Goal: Information Seeking & Learning: Check status

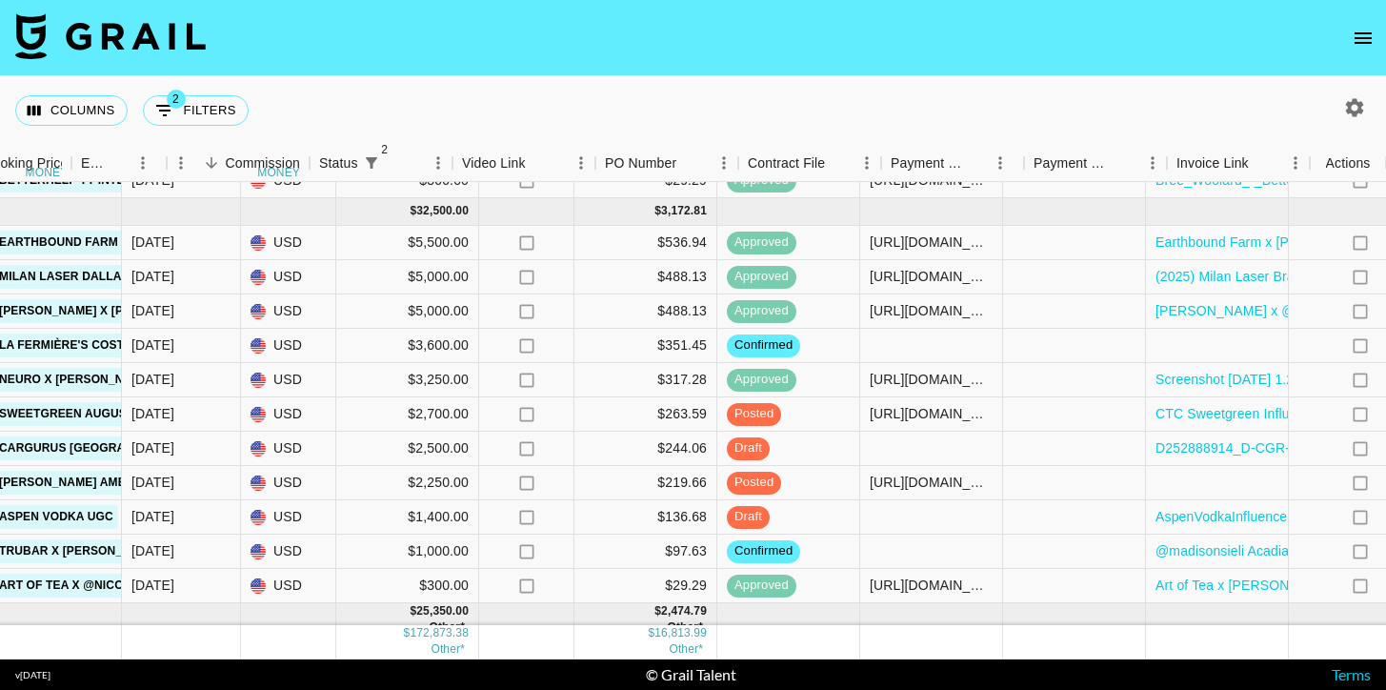
scroll to position [1871, 1348]
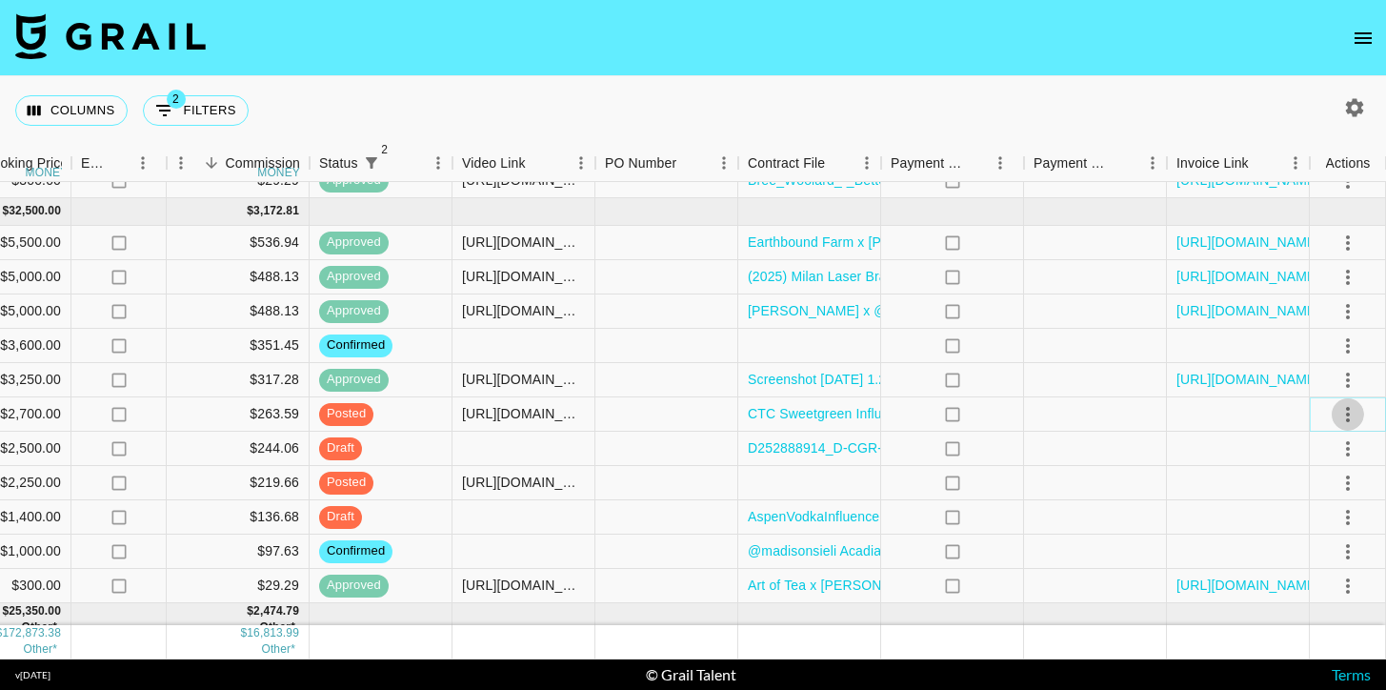
click at [1357, 421] on icon "select merge strategy" at bounding box center [1348, 414] width 23 height 23
click at [1303, 587] on div "Approve" at bounding box center [1307, 591] width 58 height 23
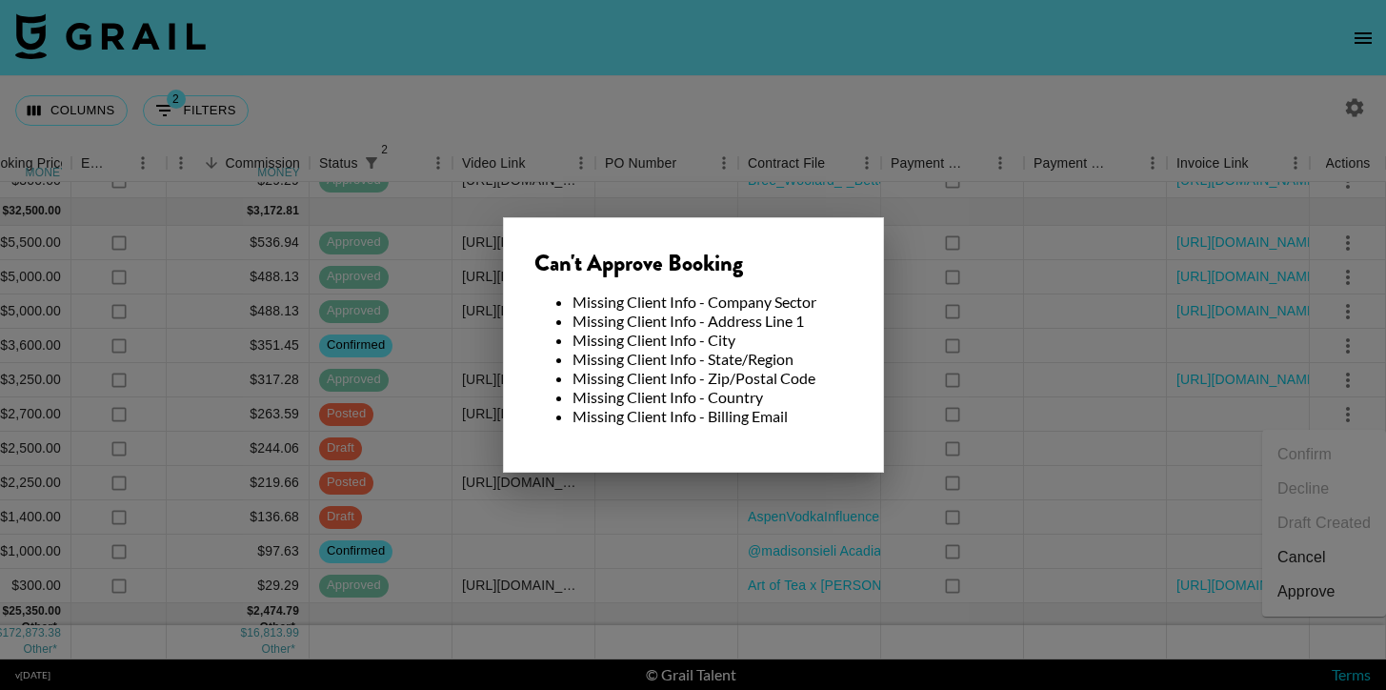
click at [994, 351] on div at bounding box center [693, 345] width 1386 height 690
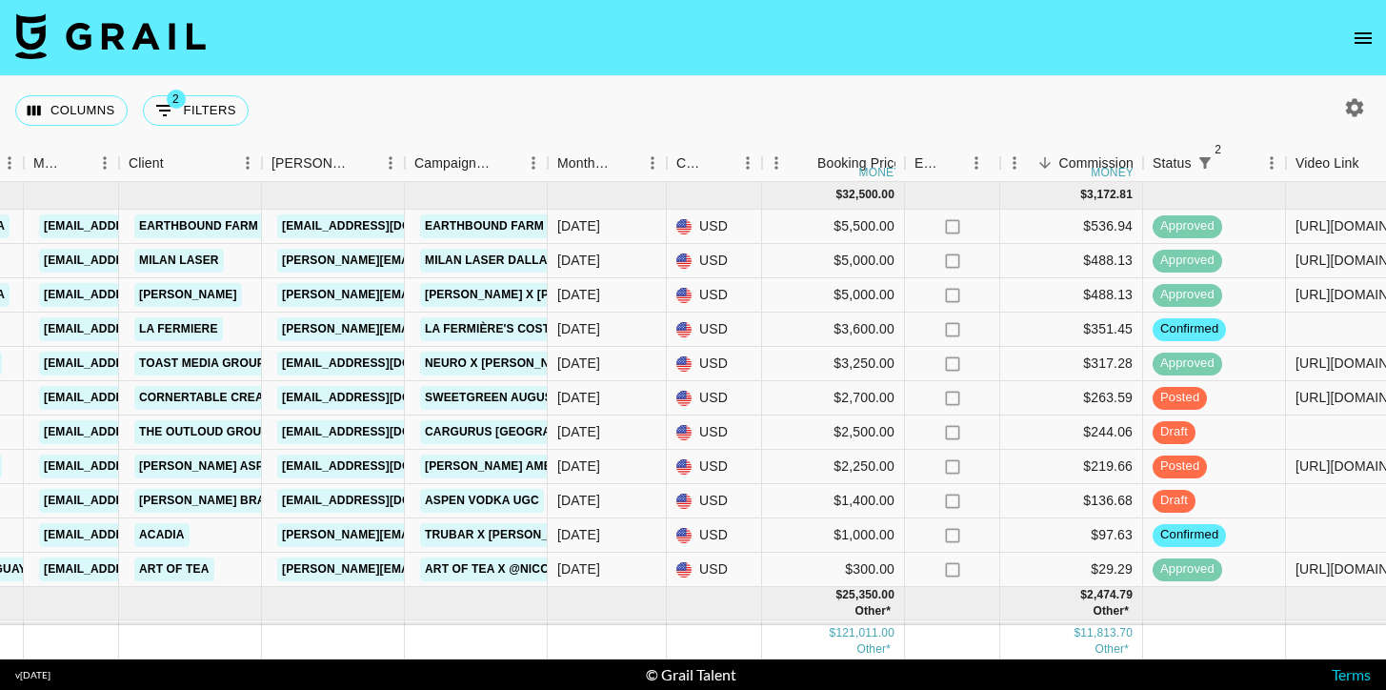
scroll to position [1110, 515]
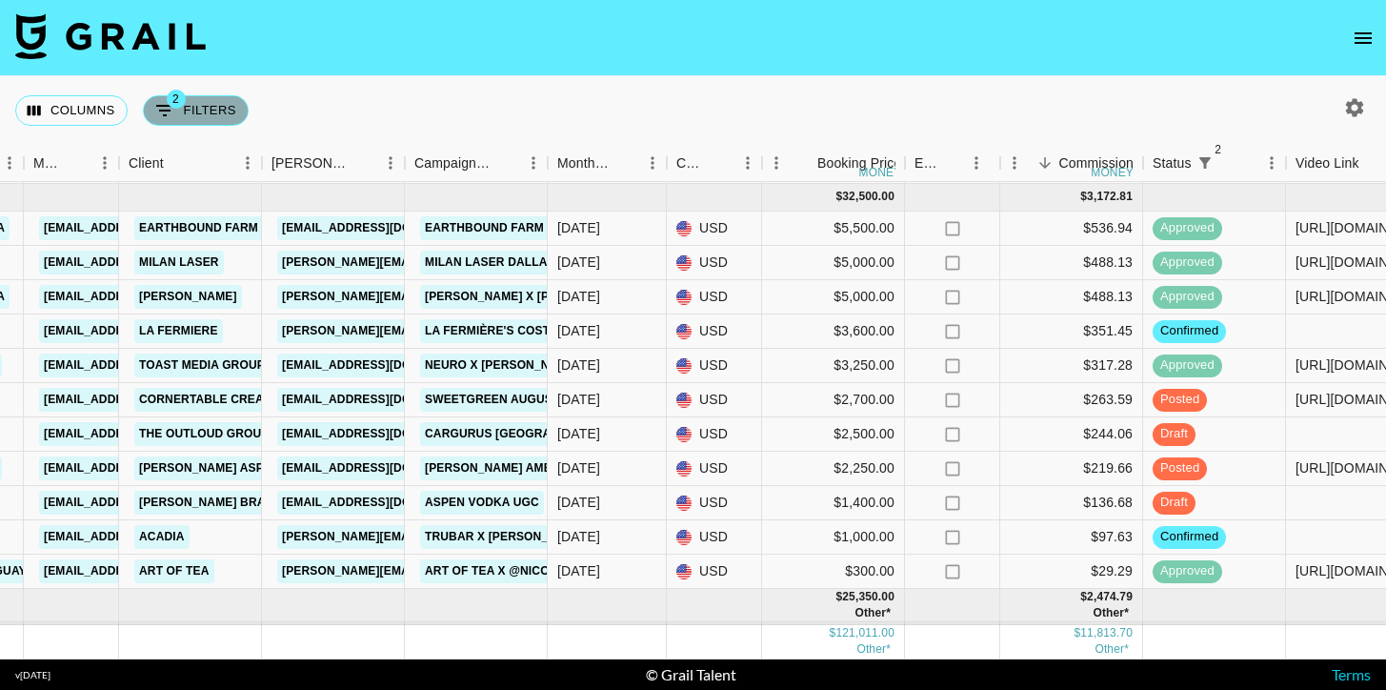
click at [158, 106] on icon "Show filters" at bounding box center [164, 110] width 17 height 11
select select "status"
select select "not"
select select "cancelled"
select select "status"
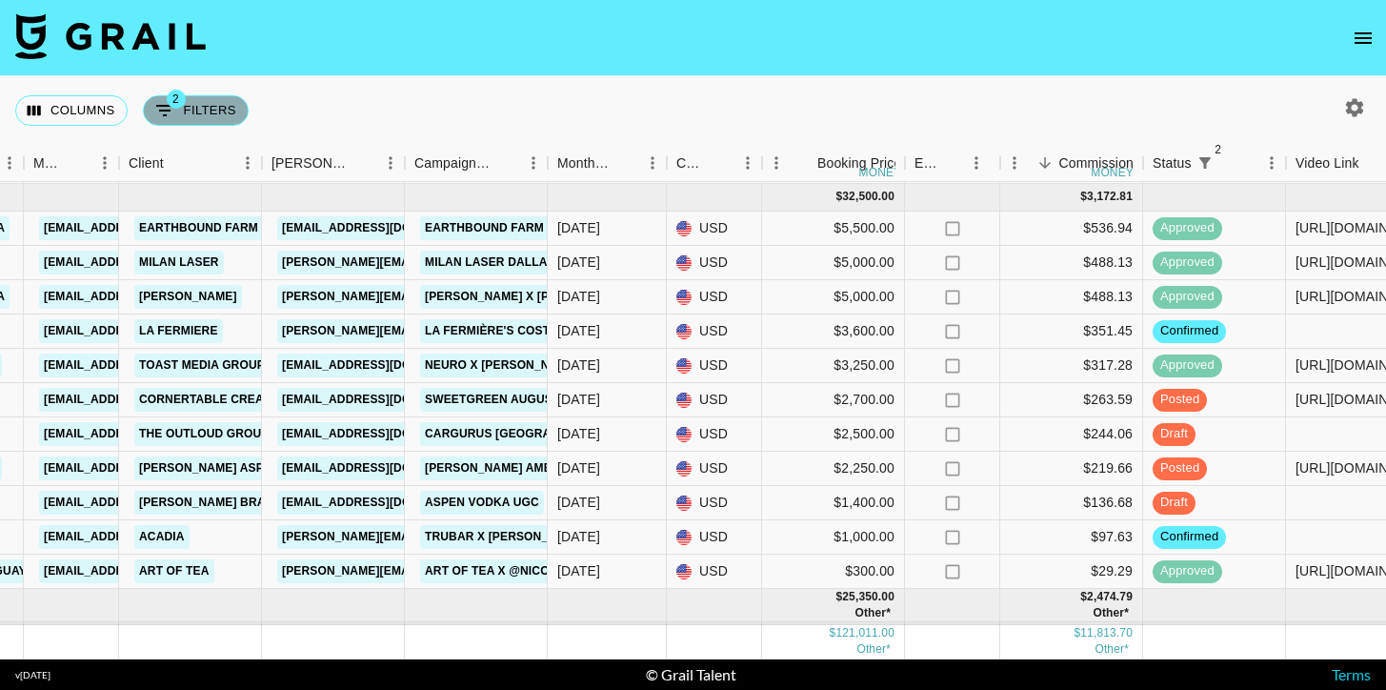
select select "not"
select select "declined"
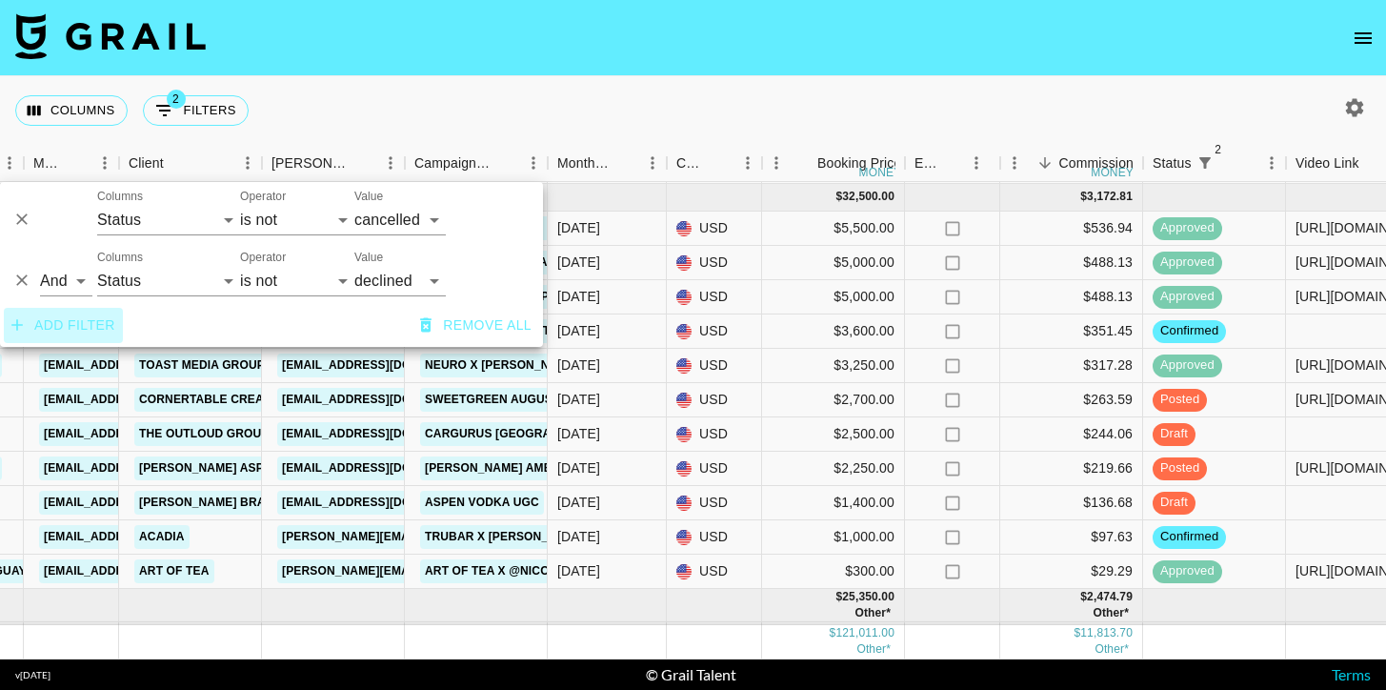
click at [52, 323] on button "Add filter" at bounding box center [63, 325] width 119 height 35
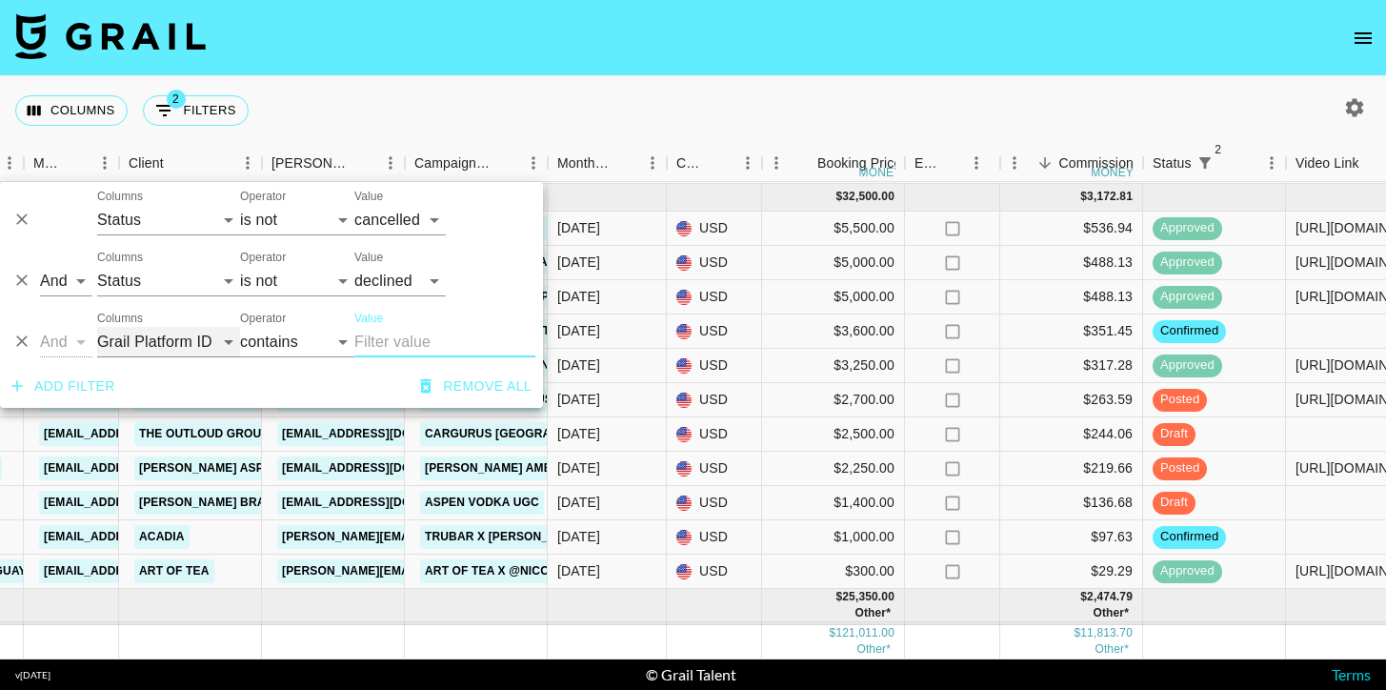
click at [222, 342] on select "Grail Platform ID Airtable ID Talent Manager Client [PERSON_NAME] Campaign (Typ…" at bounding box center [168, 342] width 143 height 30
select select "managerIds"
select select "is"
click at [160, 340] on select "Grail Platform ID Airtable ID Talent Manager Client [PERSON_NAME] Campaign (Typ…" at bounding box center [168, 342] width 143 height 30
select select "talentName"
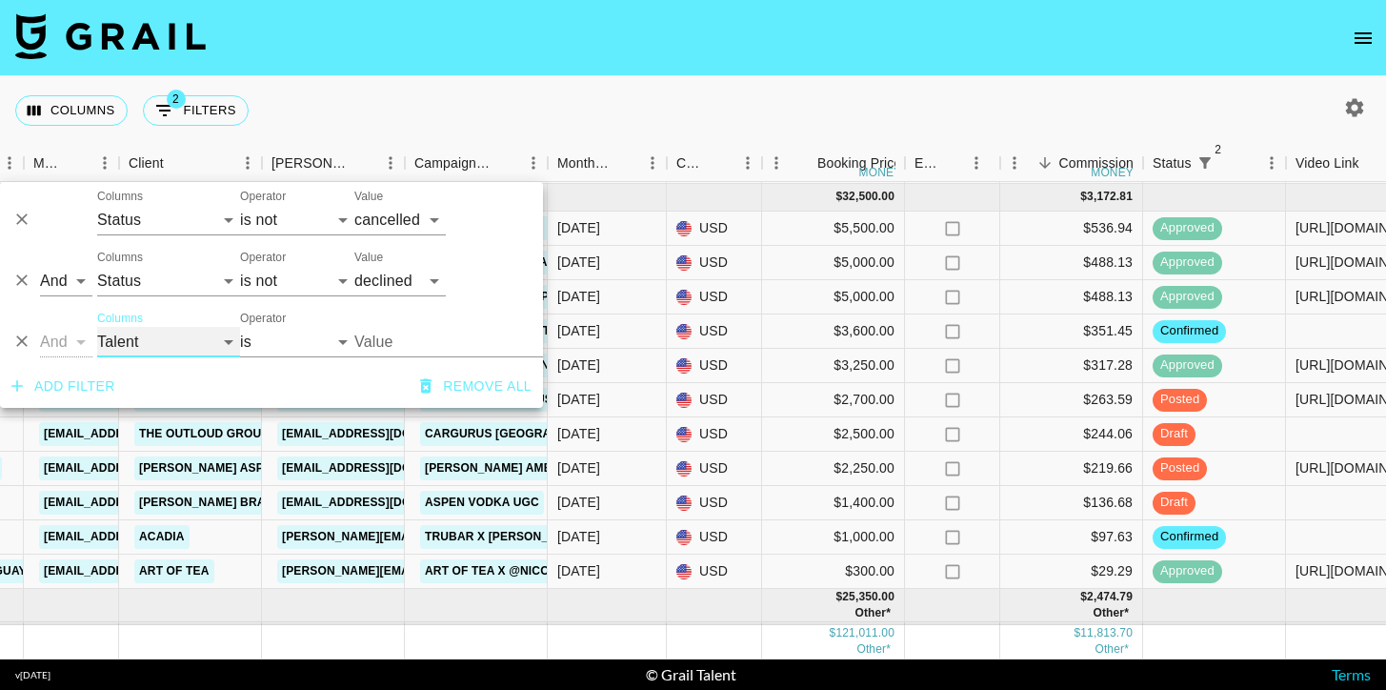
select select "contains"
click at [427, 338] on input "Value" at bounding box center [444, 342] width 181 height 30
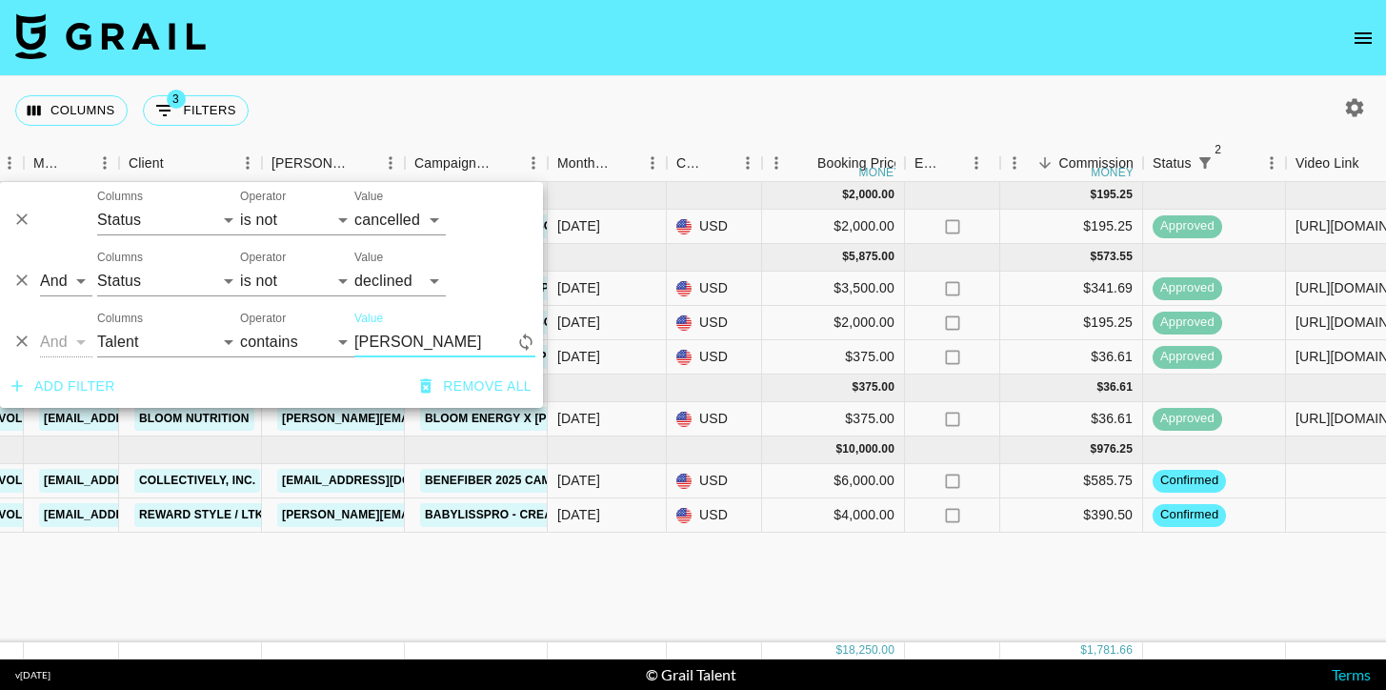
scroll to position [0, 515]
type input "annakate"
click at [656, 91] on div "Columns 3 Filters + Booking" at bounding box center [693, 110] width 1386 height 69
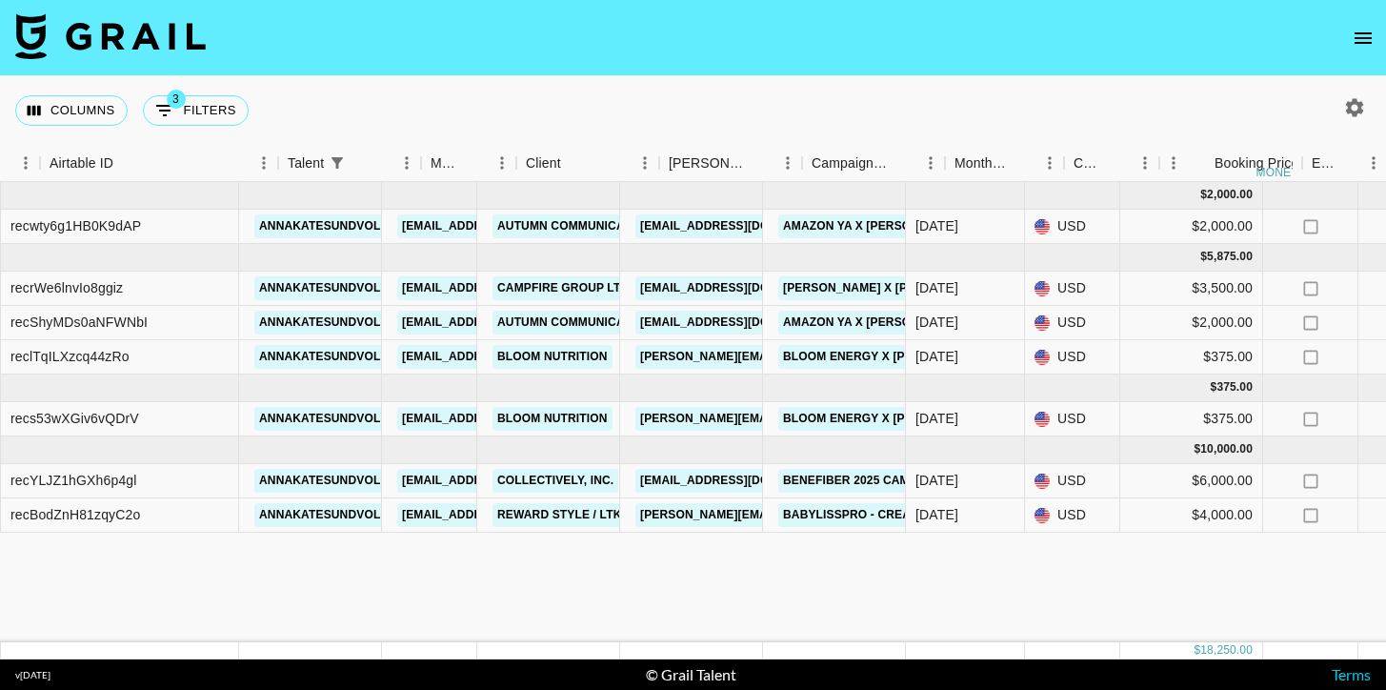
scroll to position [0, 50]
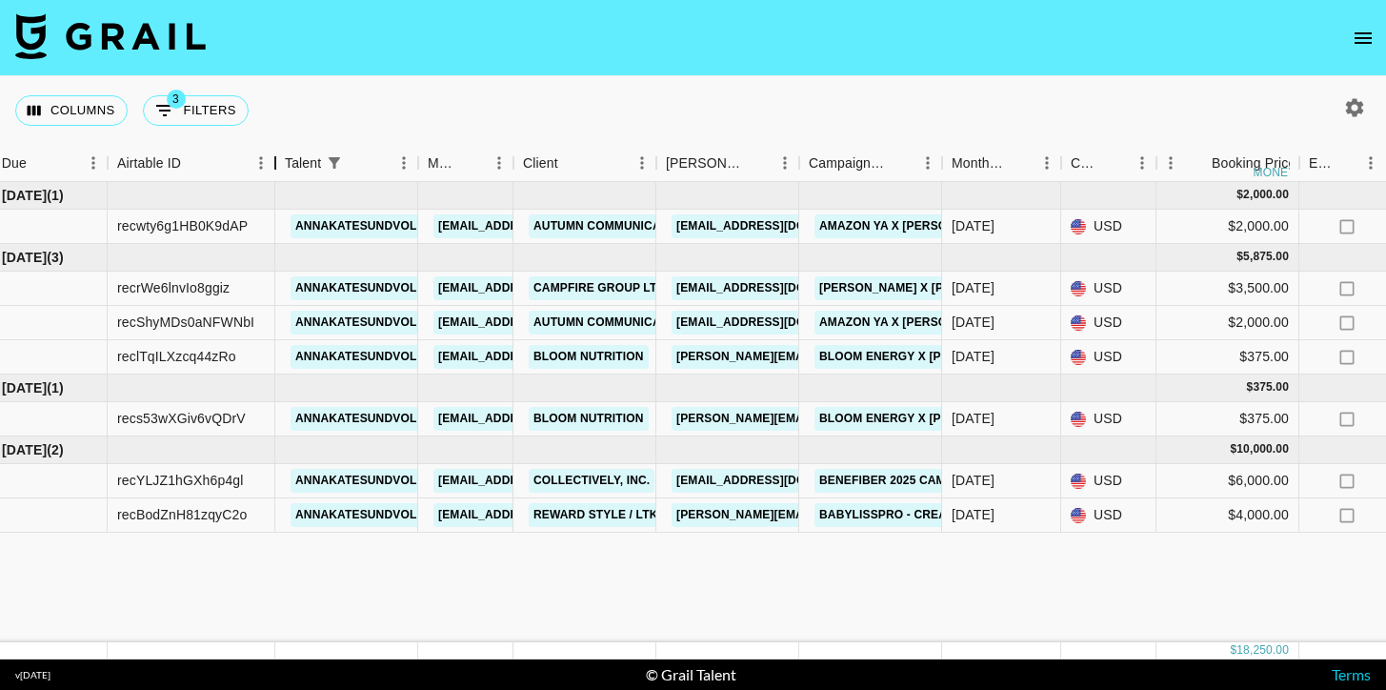
drag, startPoint x: 346, startPoint y: 172, endPoint x: 258, endPoint y: 172, distance: 87.7
click at [264, 172] on div "Airtable ID" at bounding box center [275, 163] width 23 height 37
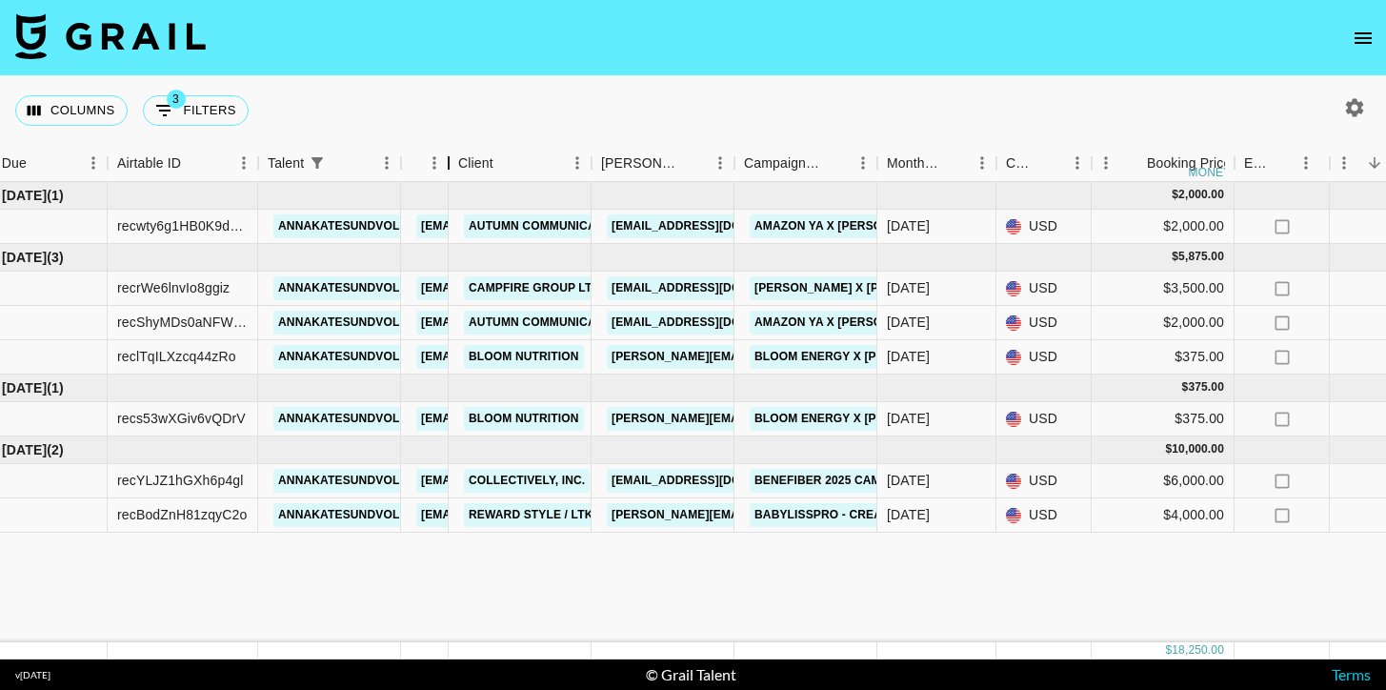
drag, startPoint x: 490, startPoint y: 168, endPoint x: 415, endPoint y: 167, distance: 74.3
click at [415, 167] on div "Manager" at bounding box center [425, 163] width 48 height 37
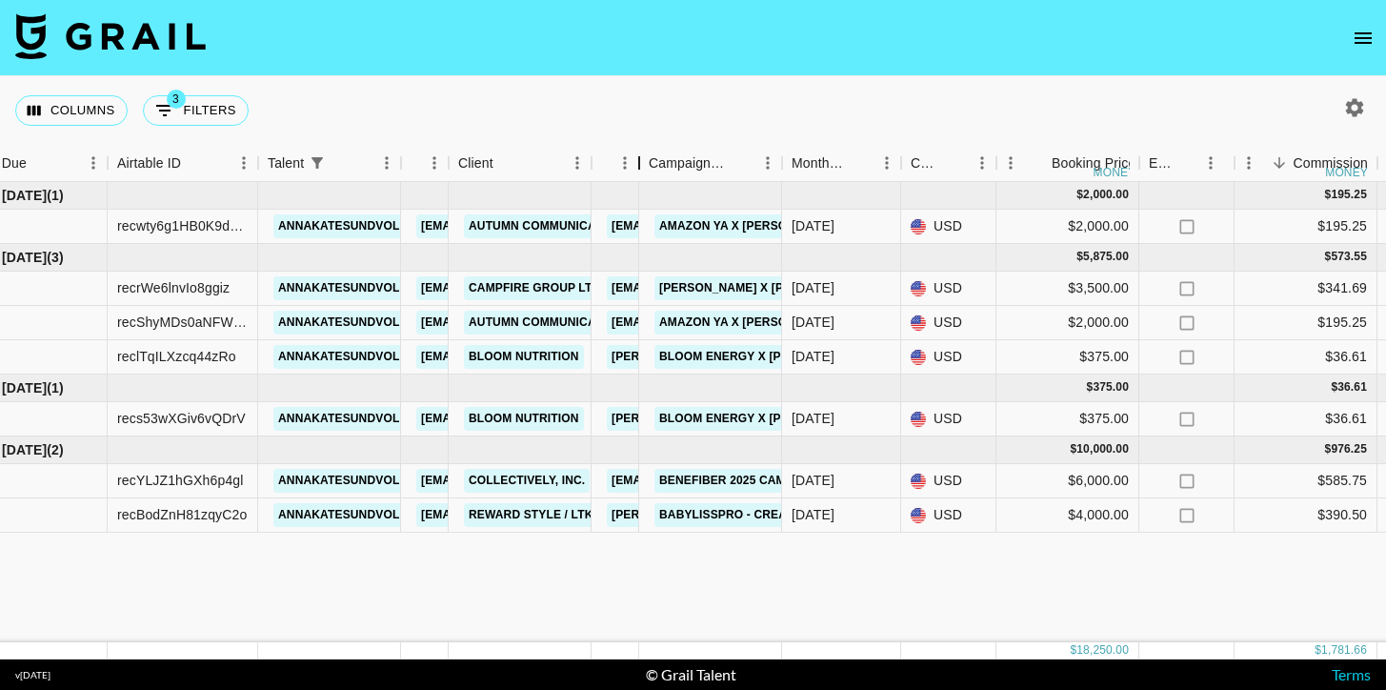
drag, startPoint x: 736, startPoint y: 173, endPoint x: 628, endPoint y: 170, distance: 107.7
click at [628, 170] on div "Booker" at bounding box center [639, 163] width 23 height 37
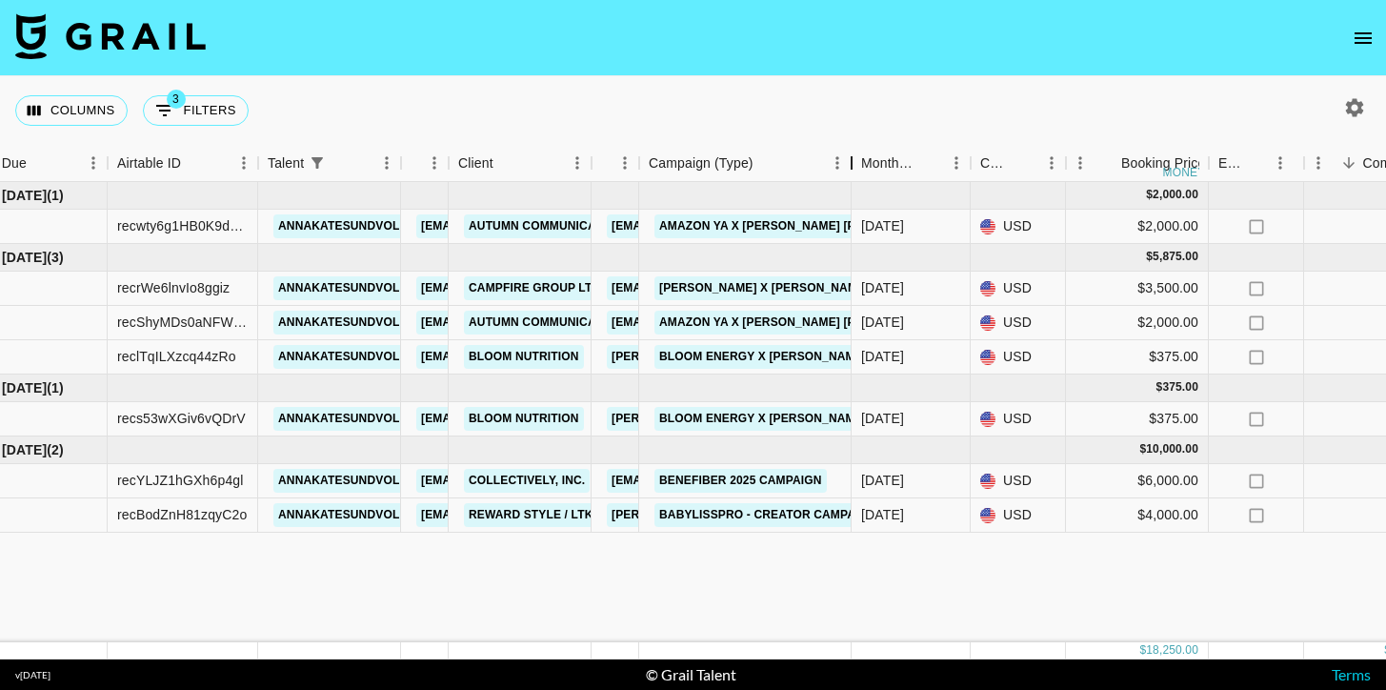
drag, startPoint x: 787, startPoint y: 155, endPoint x: 862, endPoint y: 151, distance: 75.4
click at [862, 151] on div "Campaign (Type)" at bounding box center [851, 163] width 23 height 37
click at [56, 101] on button "Columns" at bounding box center [71, 110] width 112 height 30
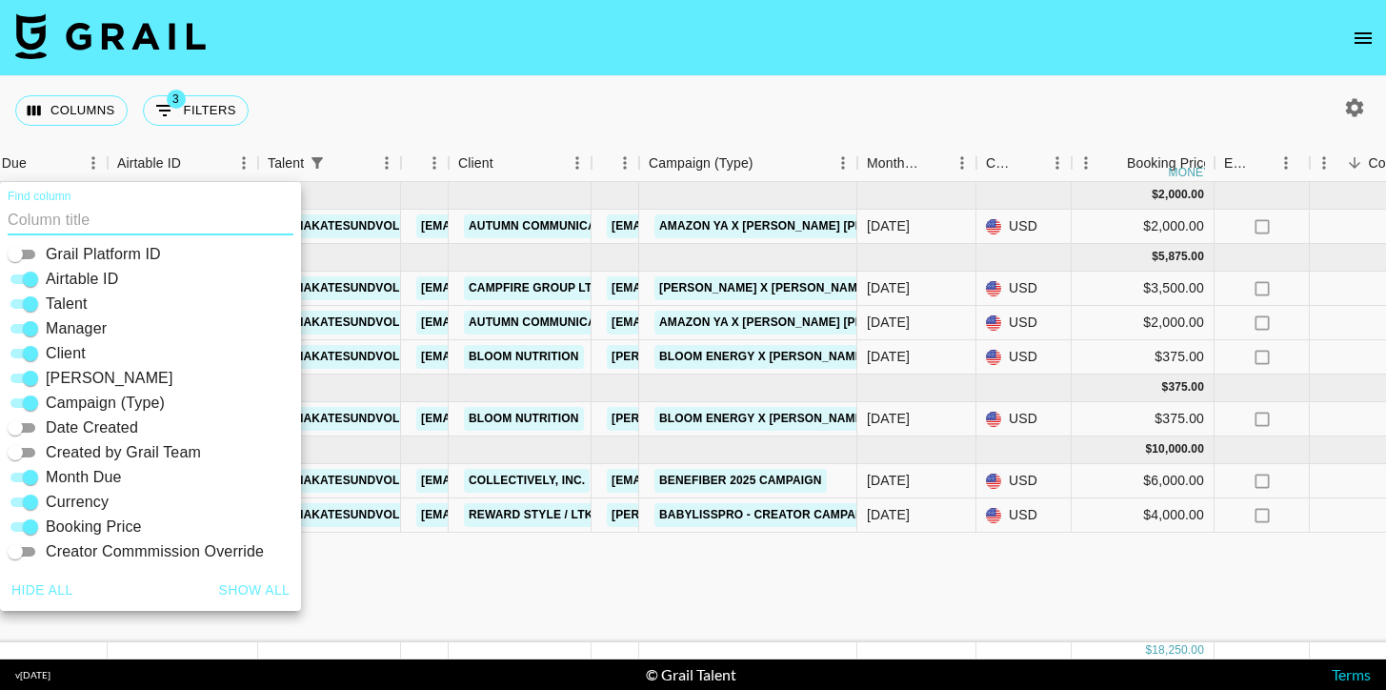
scroll to position [0, 0]
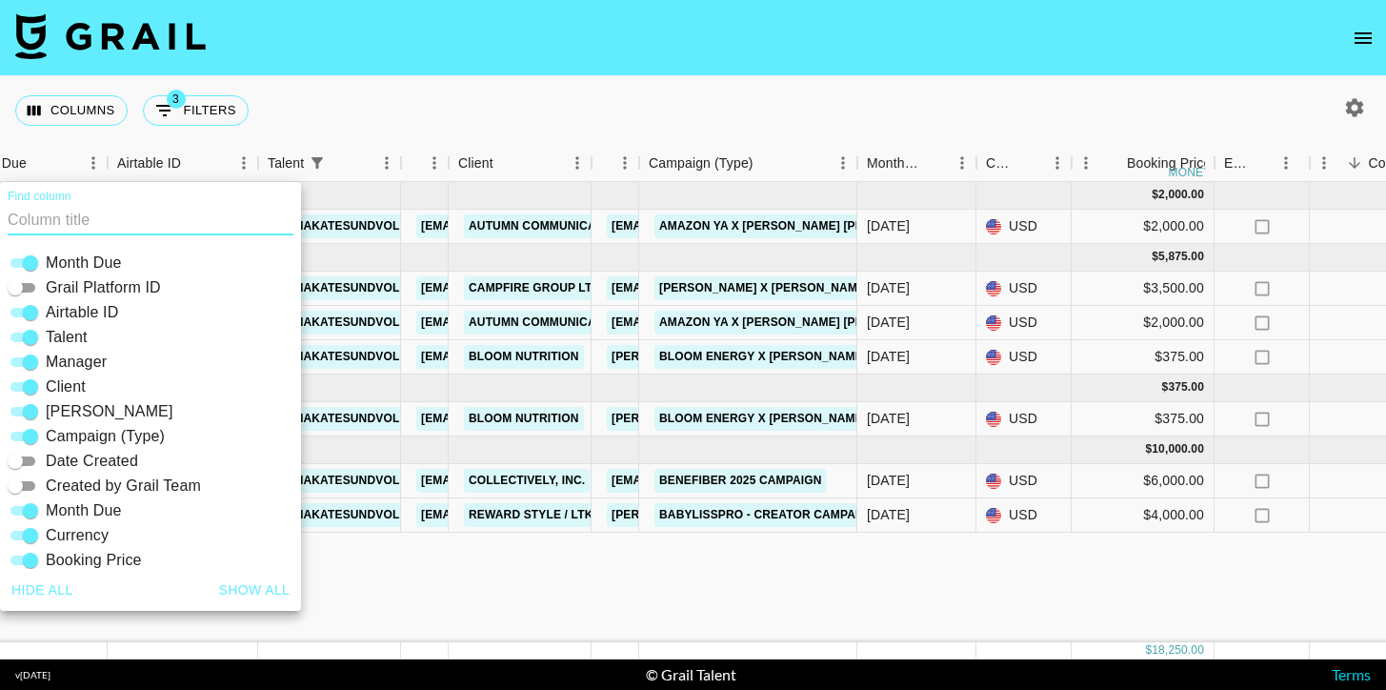
click at [30, 362] on input "Manager" at bounding box center [30, 362] width 69 height 23
checkbox input "false"
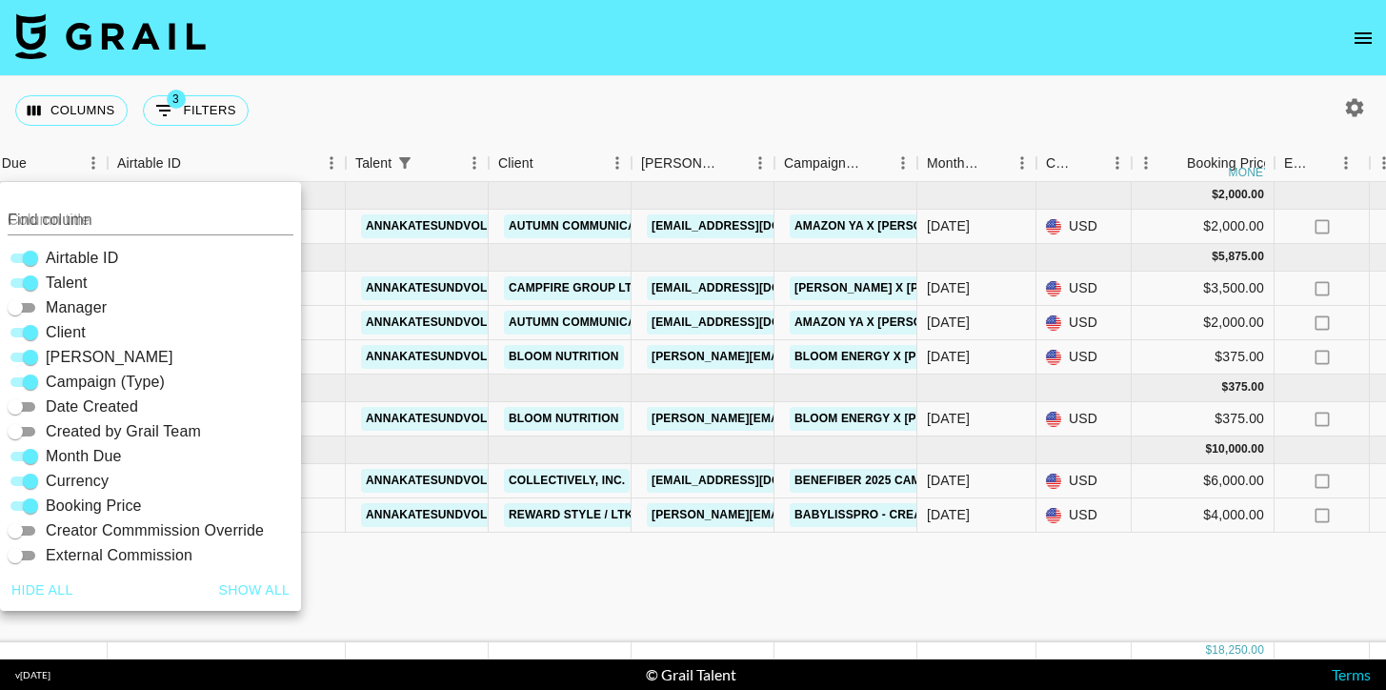
scroll to position [53, 0]
click at [33, 487] on input "Currency" at bounding box center [30, 482] width 69 height 23
checkbox input "false"
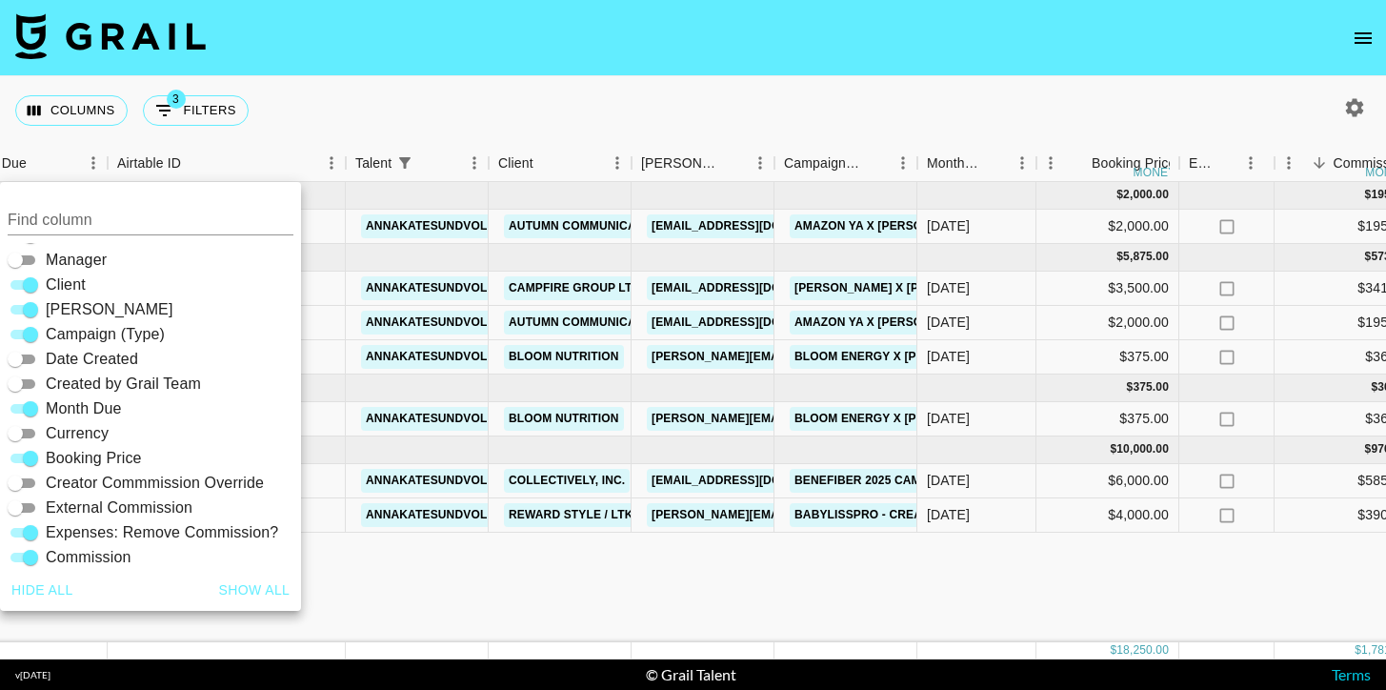
scroll to position [120, 0]
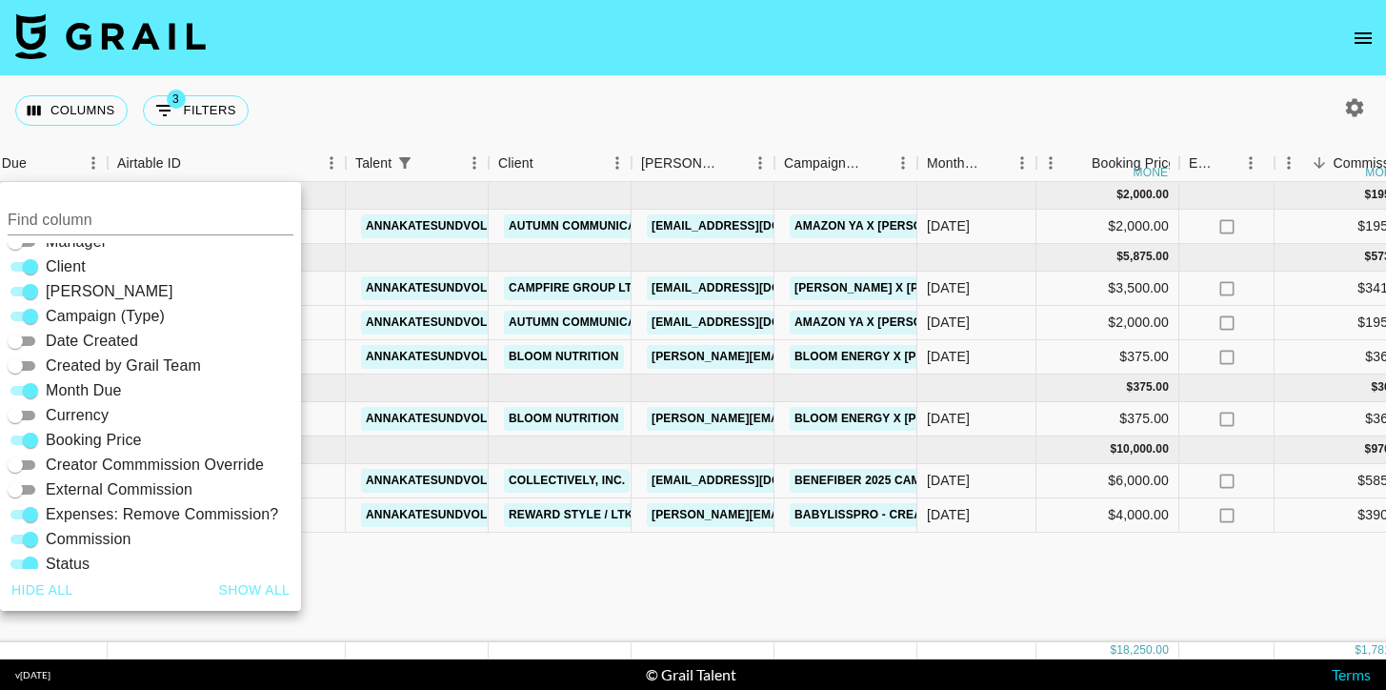
click at [32, 515] on input "Expenses: Remove Commission?" at bounding box center [30, 514] width 69 height 23
checkbox input "false"
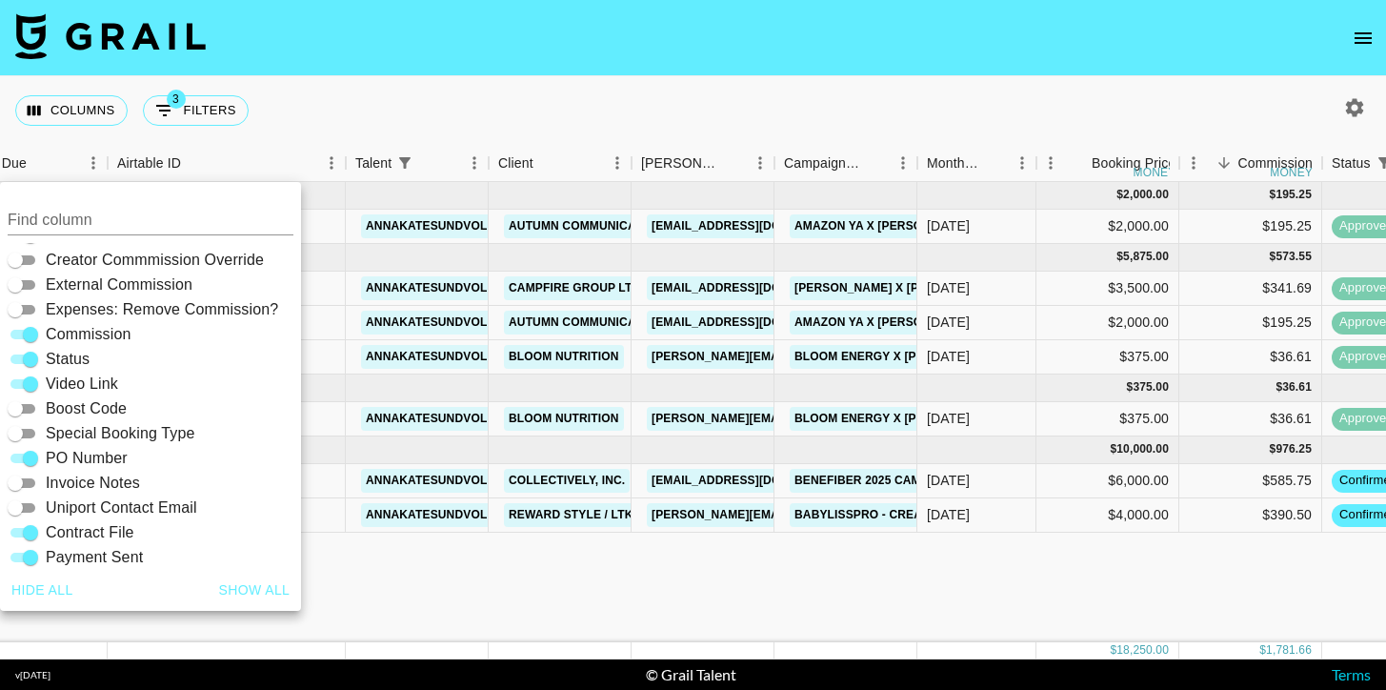
scroll to position [335, 0]
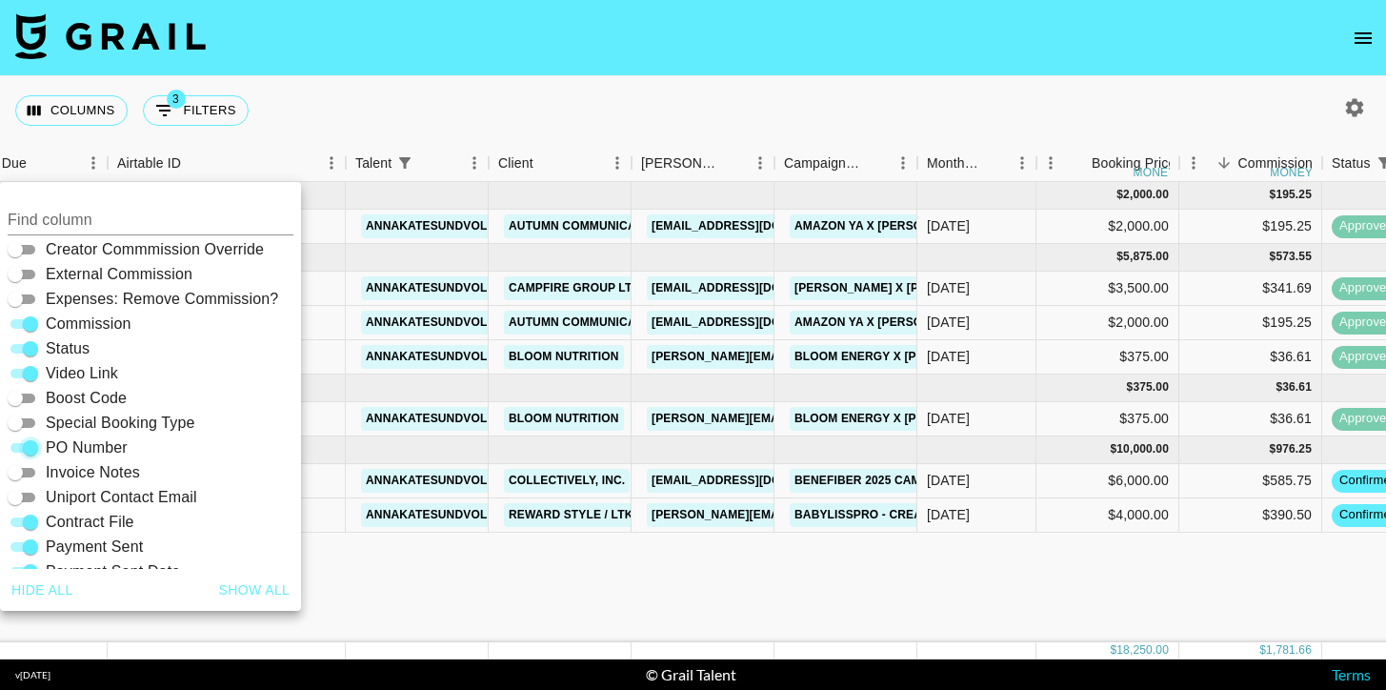
click at [31, 447] on input "PO Number" at bounding box center [30, 447] width 69 height 23
checkbox input "false"
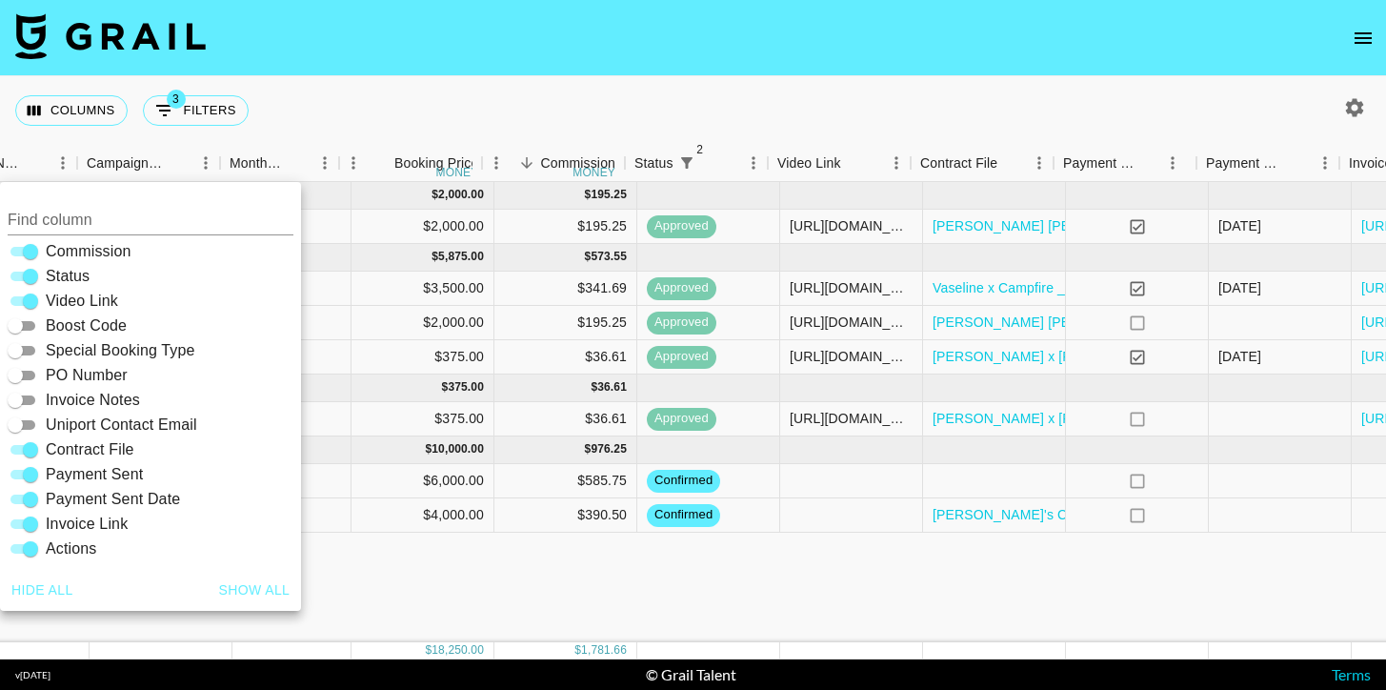
scroll to position [0, 747]
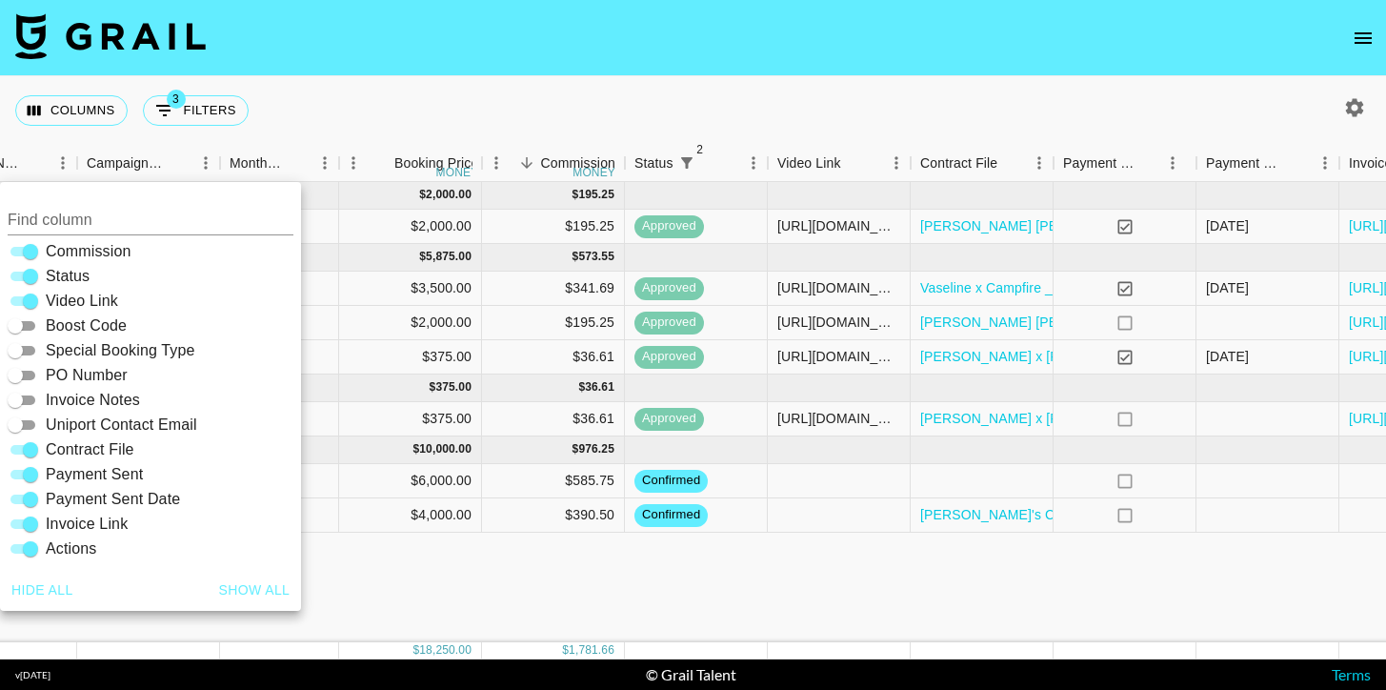
click at [837, 605] on div "[DATE] ( 1 ) $ 2,000.00 $ 195.25 recwty6g1HB0K9dAP annakatesundvold Autumn Comm…" at bounding box center [406, 412] width 2306 height 460
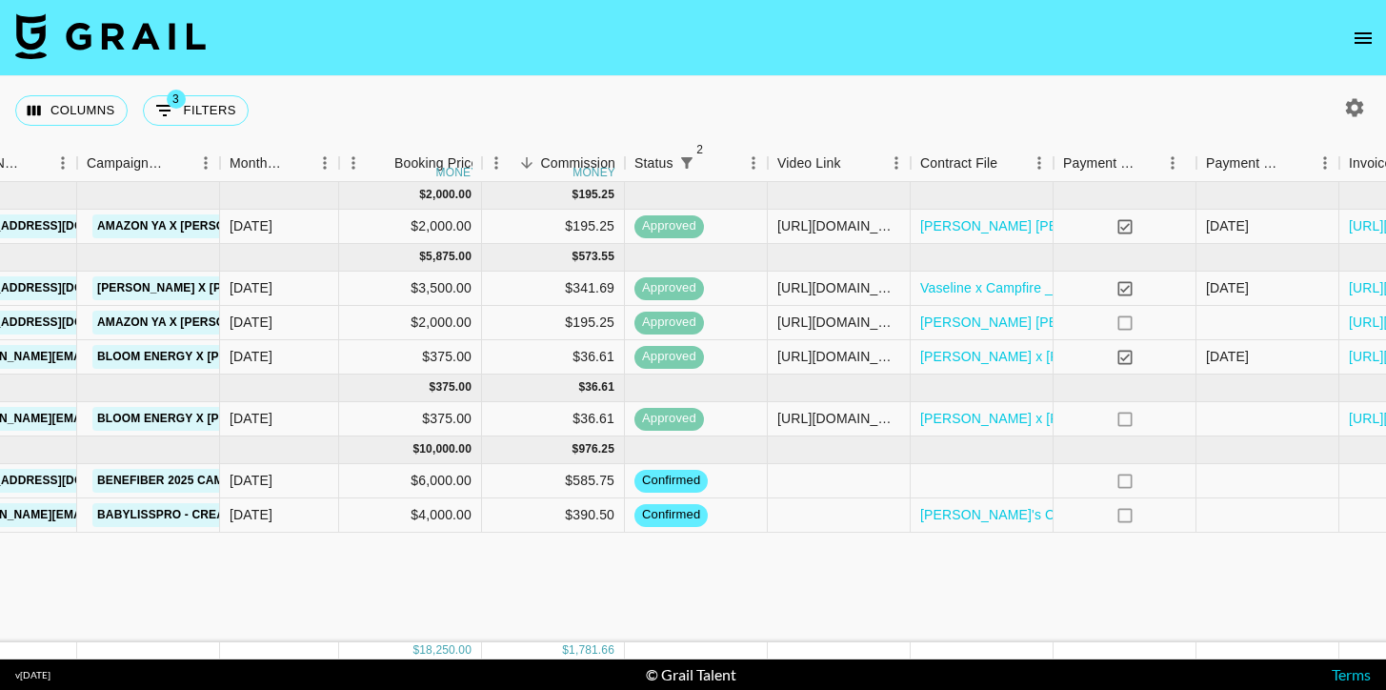
click at [1351, 107] on icon "button" at bounding box center [1355, 107] width 18 height 18
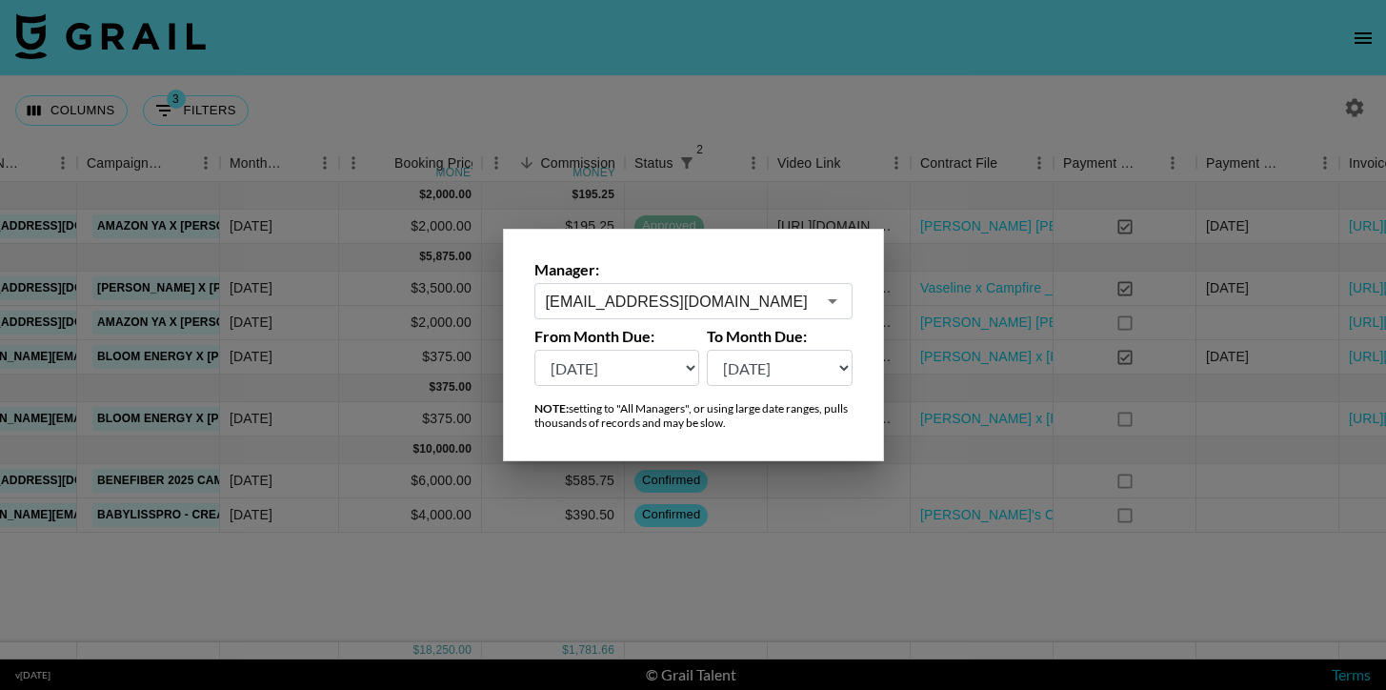
click at [659, 347] on div "From Month Due: [DATE] [DATE] '[DATE] May '[DATE] Mar '[DATE] Jan '[DATE] Nov '…" at bounding box center [618, 356] width 166 height 59
click at [654, 366] on select "[DATE] [DATE] '[DATE] May '[DATE] Mar '[DATE] Jan '[DATE] Nov '[DATE] Sep '[DAT…" at bounding box center [618, 368] width 166 height 36
select select "[DATE]"
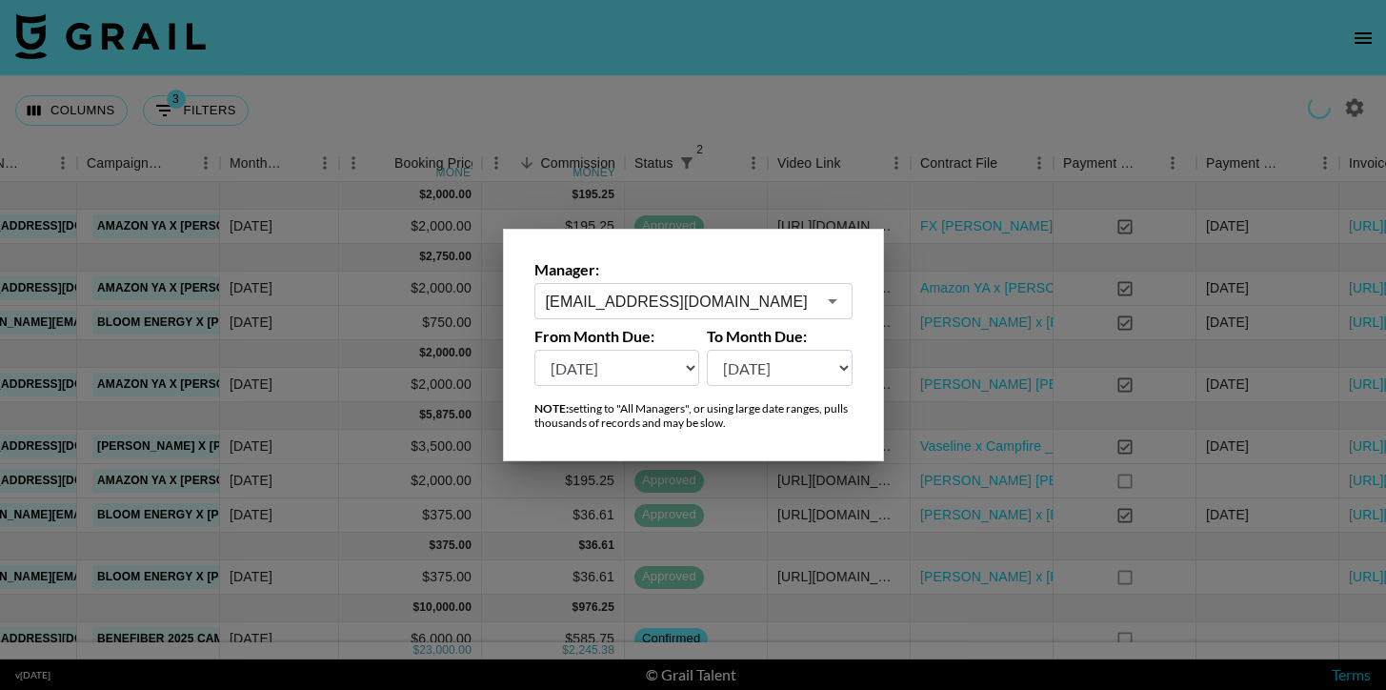
click at [746, 87] on div at bounding box center [693, 345] width 1386 height 690
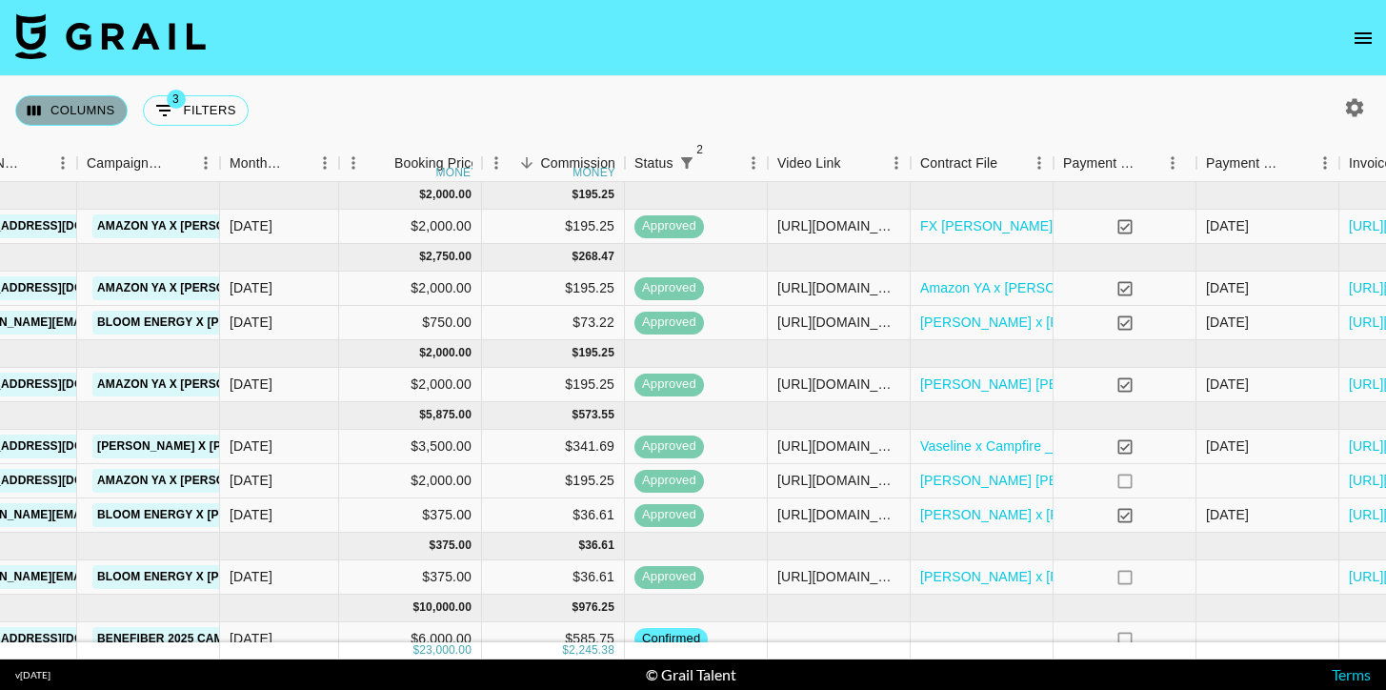
click at [88, 102] on button "Columns" at bounding box center [71, 110] width 112 height 30
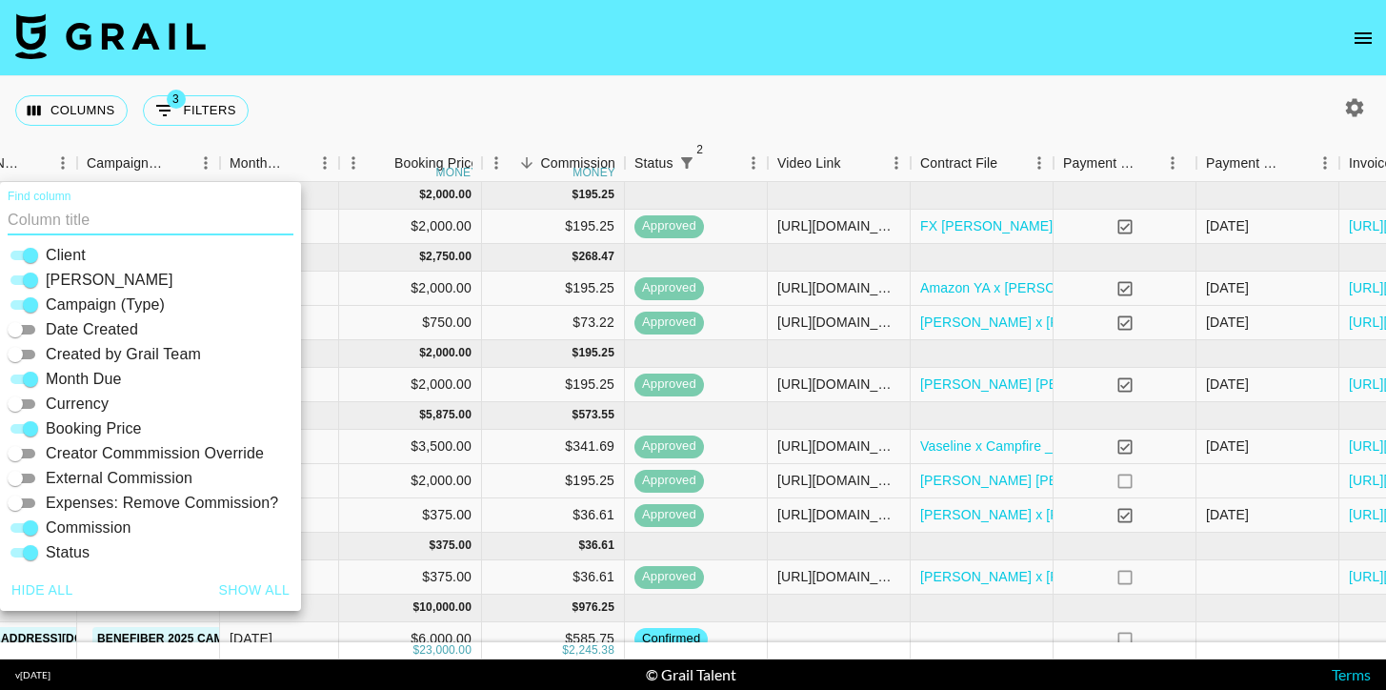
scroll to position [147, 0]
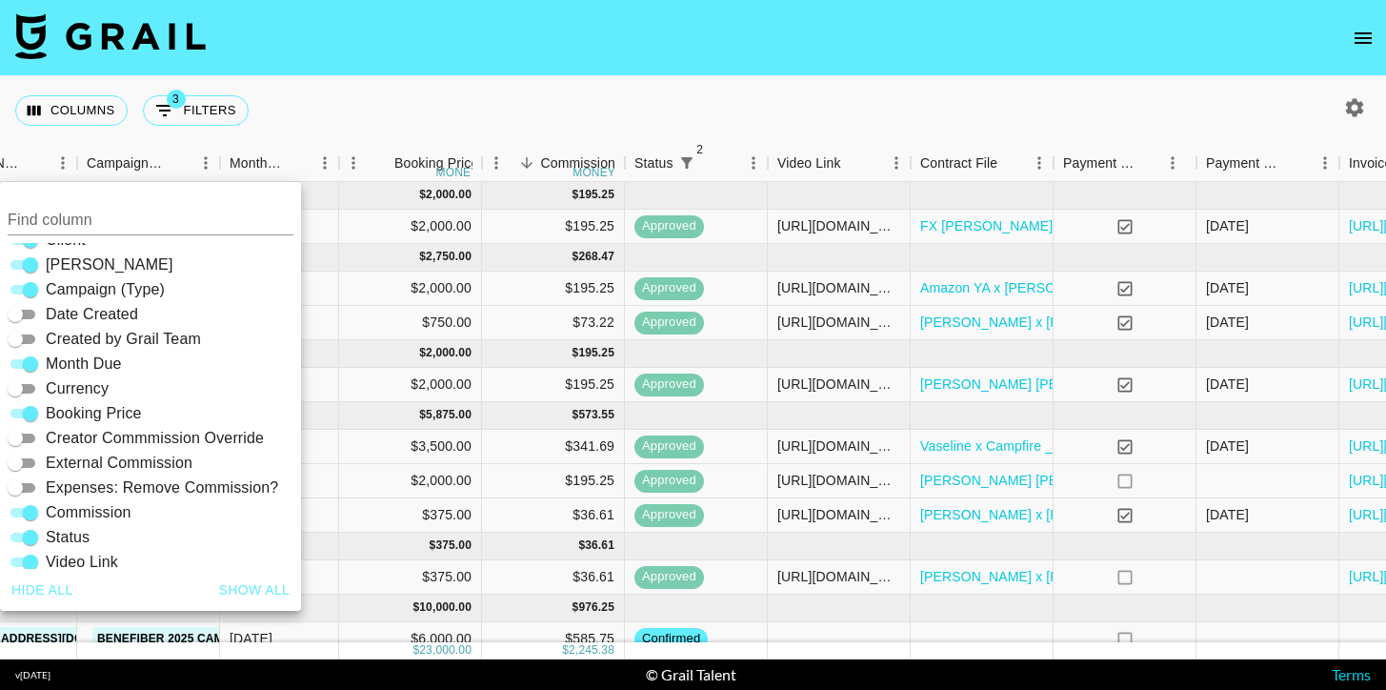
click at [431, 96] on div "Columns 3 Filters + Booking" at bounding box center [693, 110] width 1386 height 69
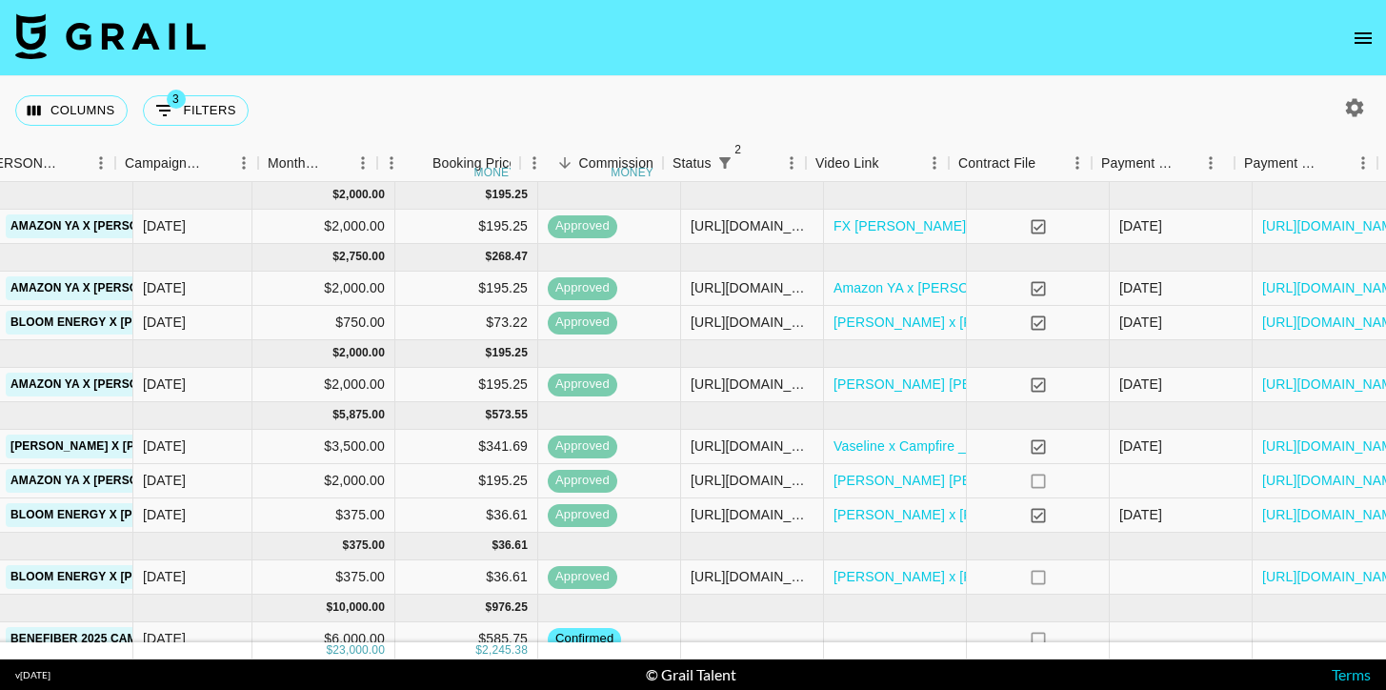
scroll to position [0, 919]
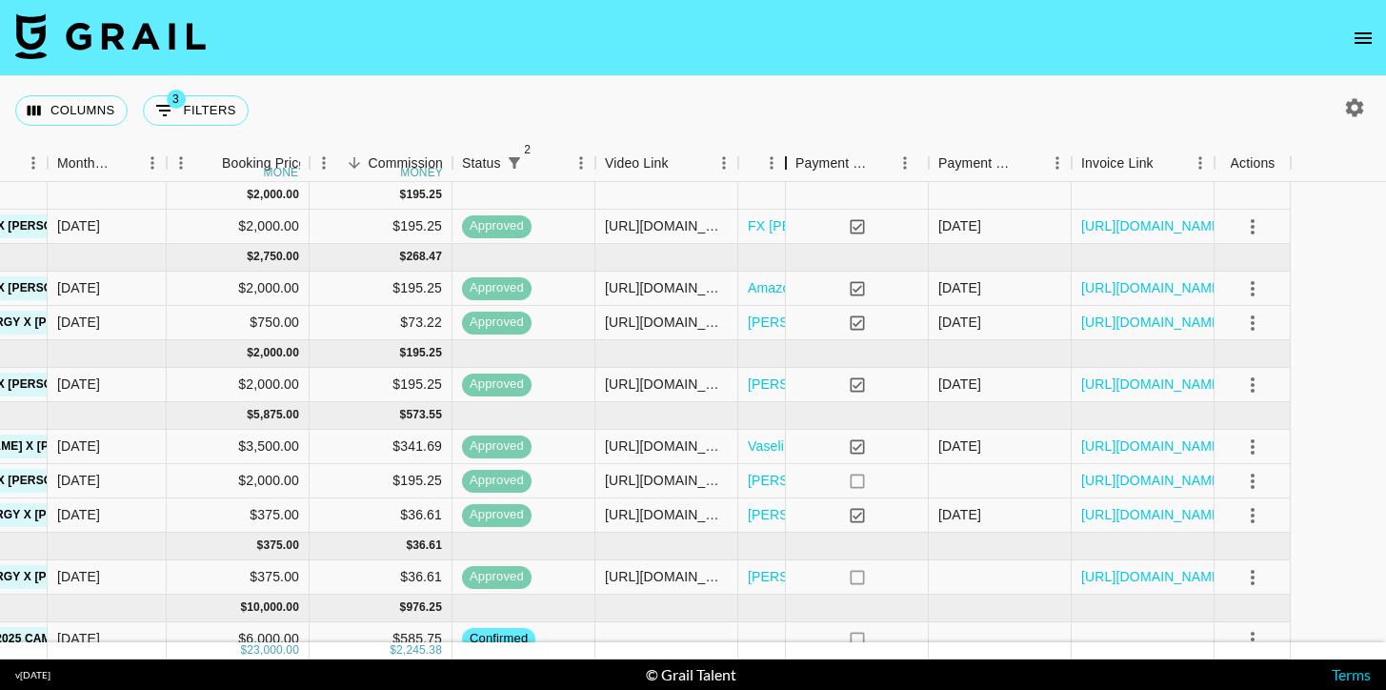
drag, startPoint x: 885, startPoint y: 153, endPoint x: 765, endPoint y: 192, distance: 126.0
click at [765, 192] on div "Month Due Airtable ID Talent Client [PERSON_NAME] Campaign (Type) Month Due Boo…" at bounding box center [693, 402] width 1386 height 515
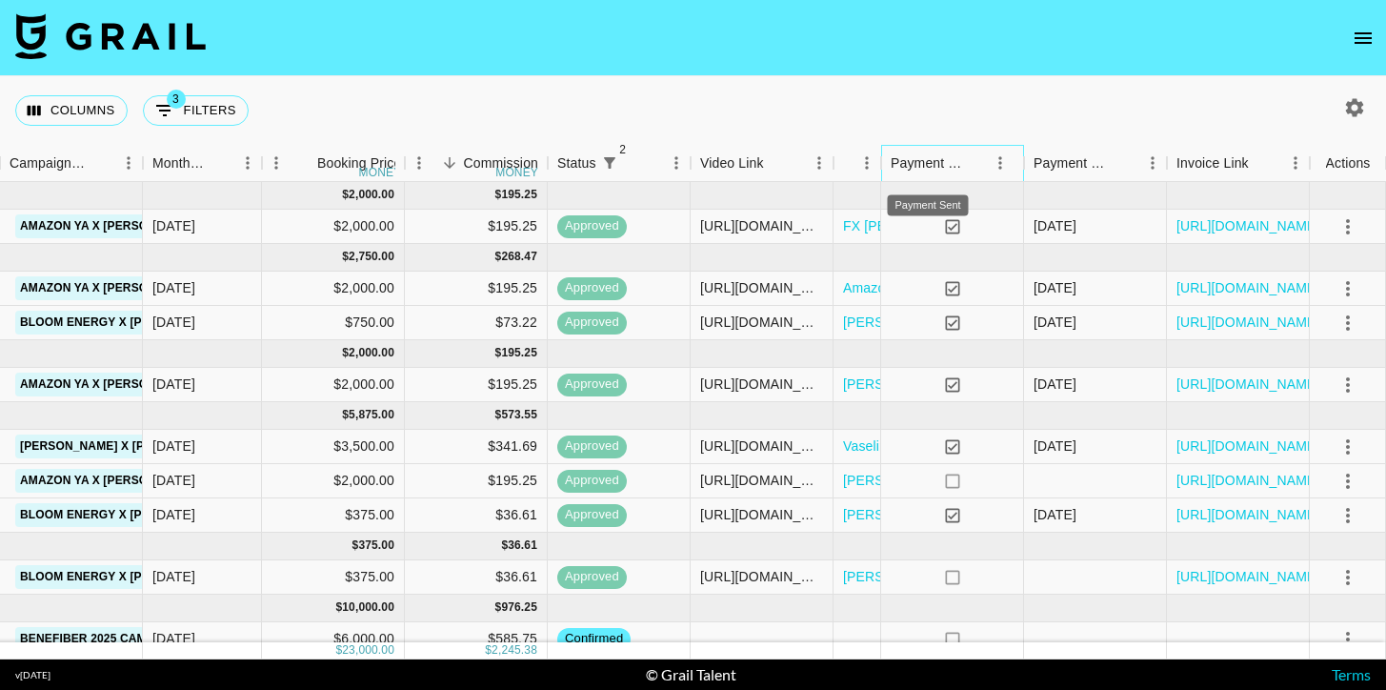
click at [944, 158] on div "Payment Sent" at bounding box center [928, 163] width 74 height 37
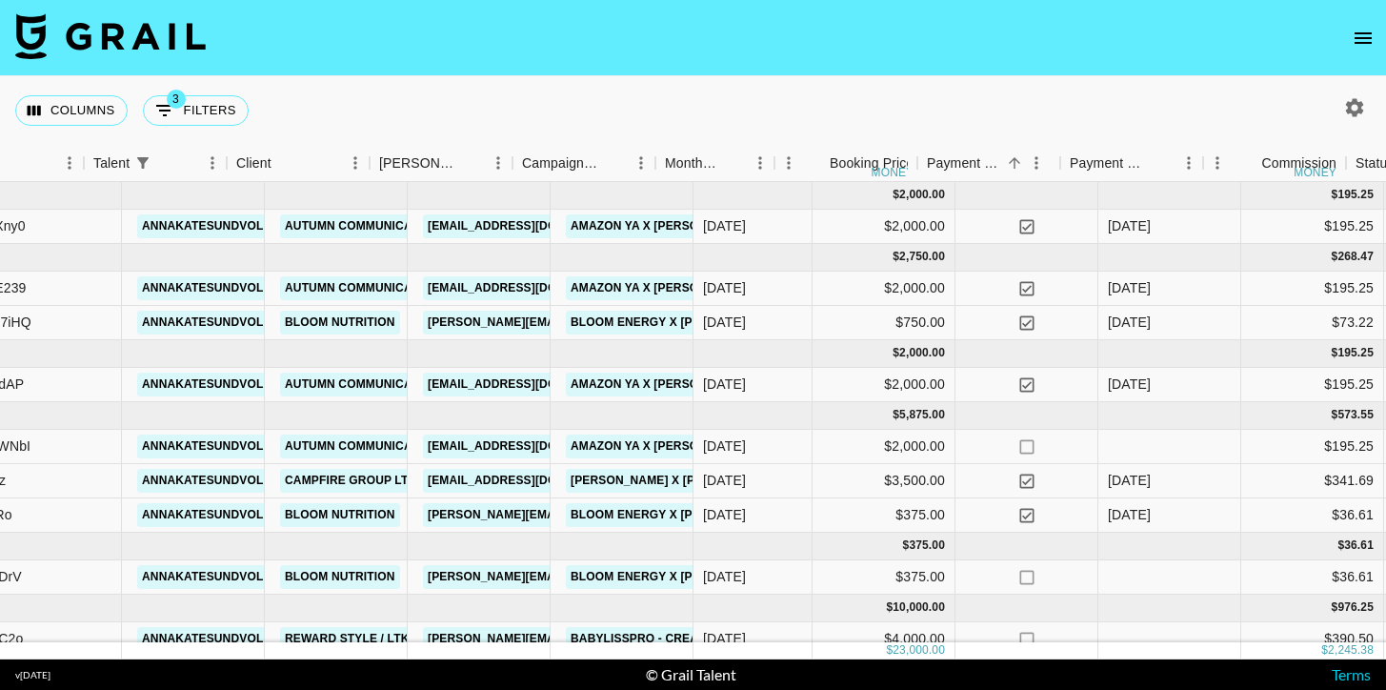
scroll to position [0, 264]
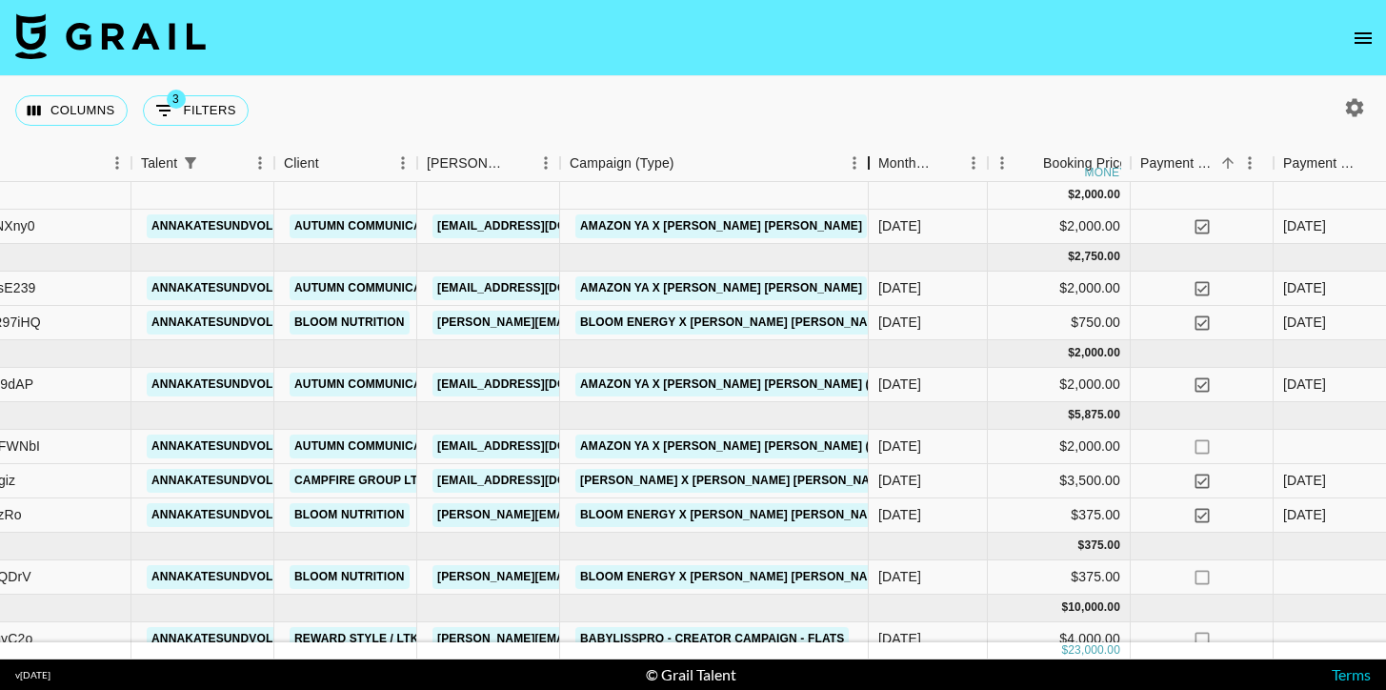
drag, startPoint x: 703, startPoint y: 166, endPoint x: 869, endPoint y: 185, distance: 166.9
click at [869, 188] on div "Month Due Airtable ID Talent Client [PERSON_NAME] Campaign (Type) Month Due Boo…" at bounding box center [693, 402] width 1386 height 515
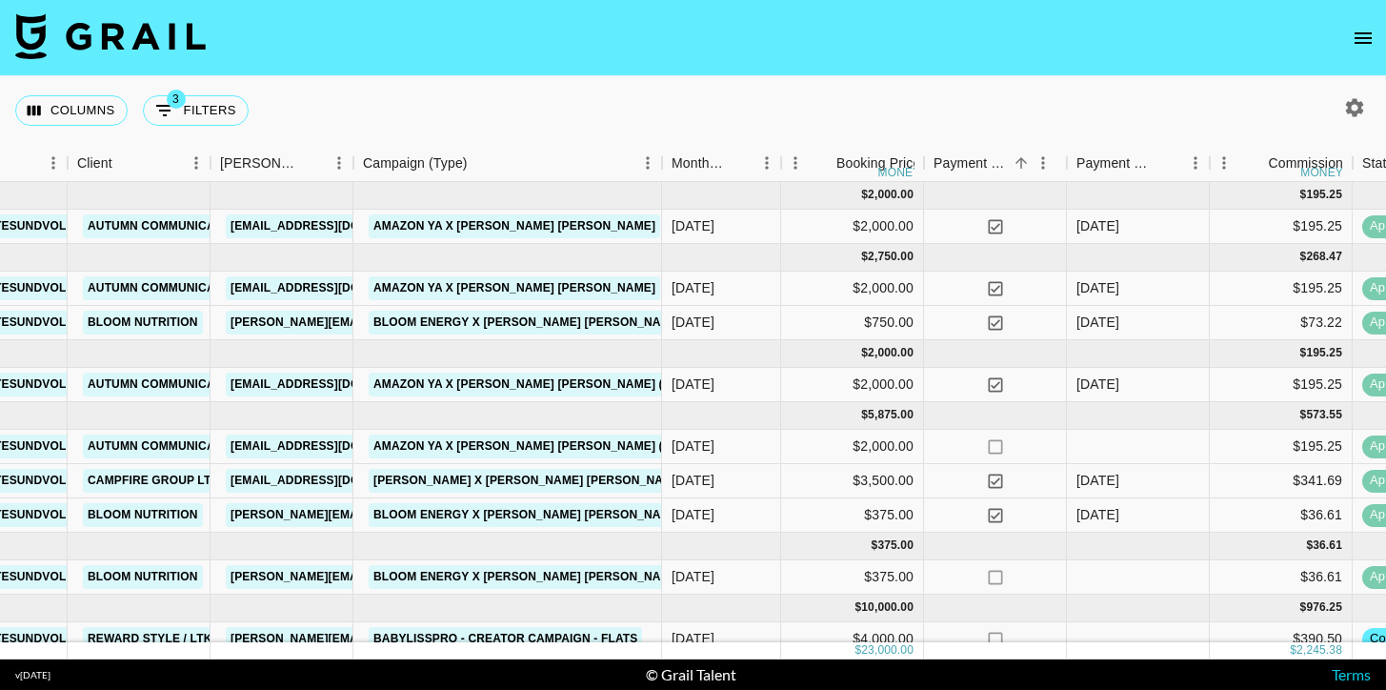
scroll to position [0, 470]
click at [1355, 111] on icon "button" at bounding box center [1354, 107] width 23 height 23
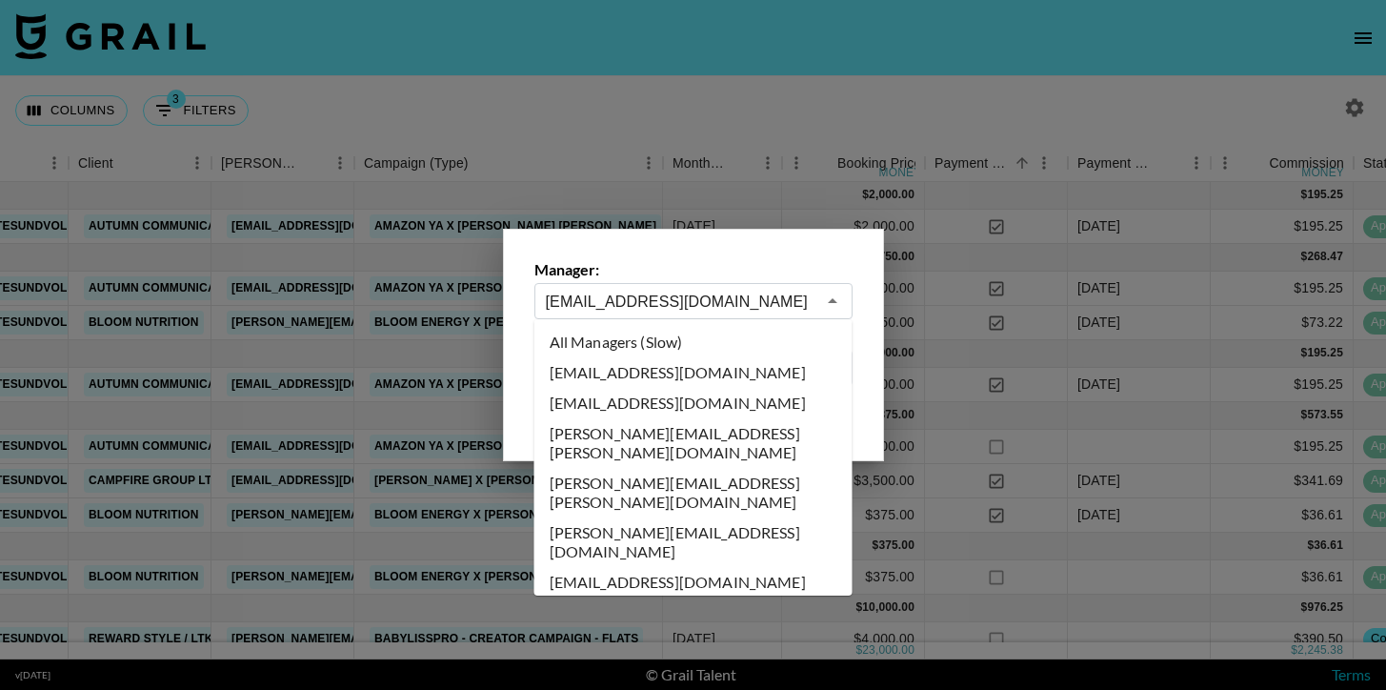
click at [747, 297] on input "[EMAIL_ADDRESS][DOMAIN_NAME]" at bounding box center [681, 302] width 270 height 22
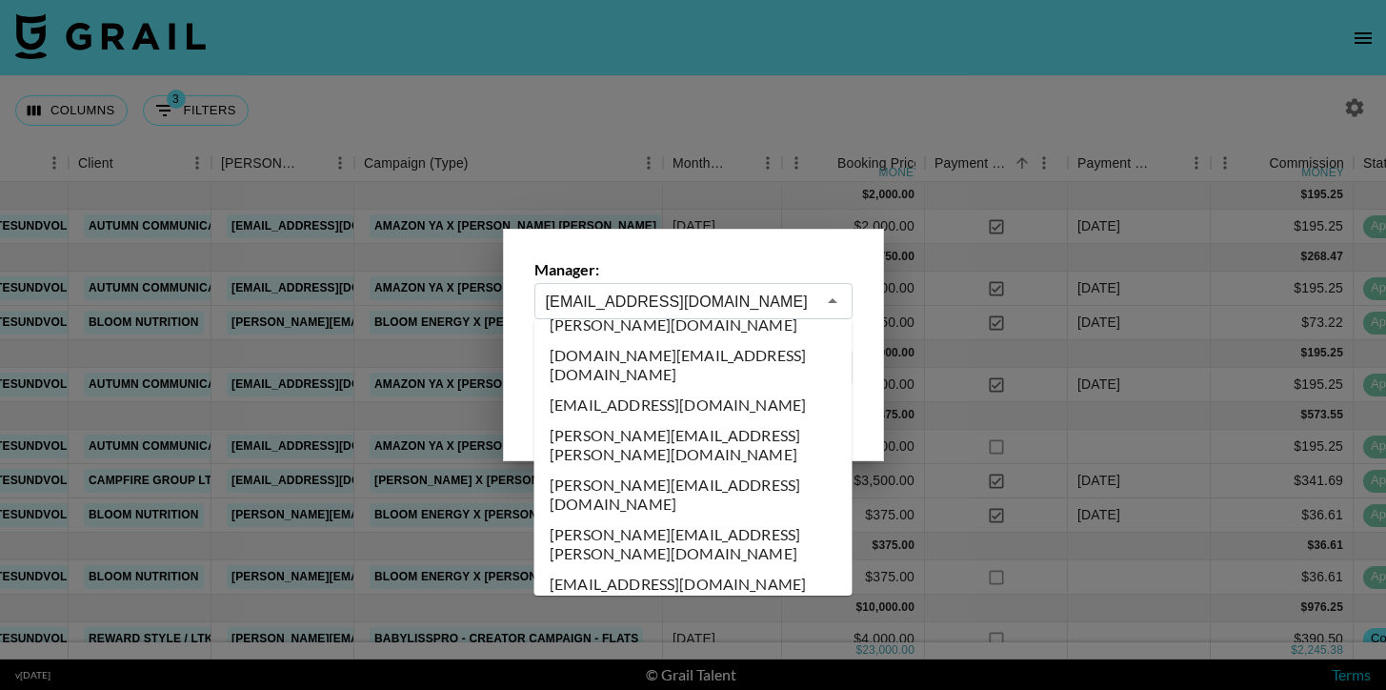
click at [717, 260] on label "Manager:" at bounding box center [694, 269] width 318 height 19
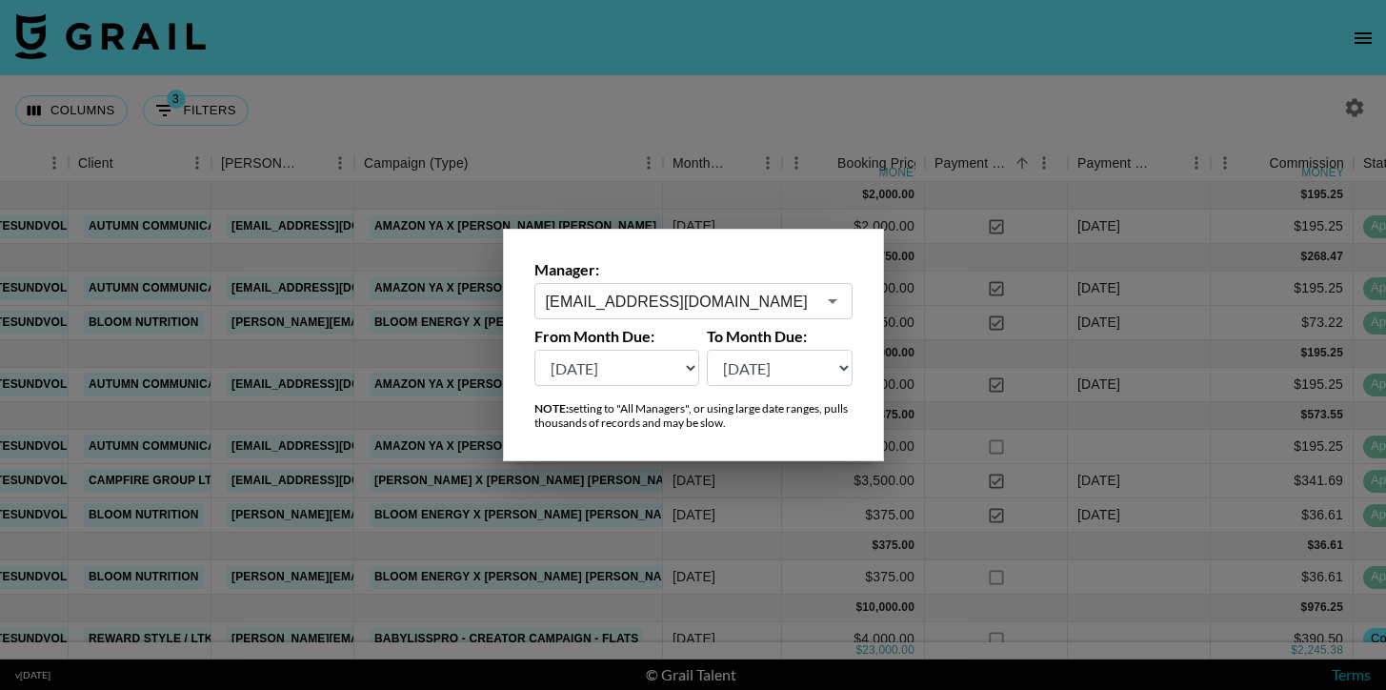
click at [639, 366] on select "[DATE] [DATE] '[DATE] May '[DATE] Mar '[DATE] Jan '[DATE] Nov '[DATE] Sep '[DAT…" at bounding box center [618, 368] width 166 height 36
select select "[DATE]"
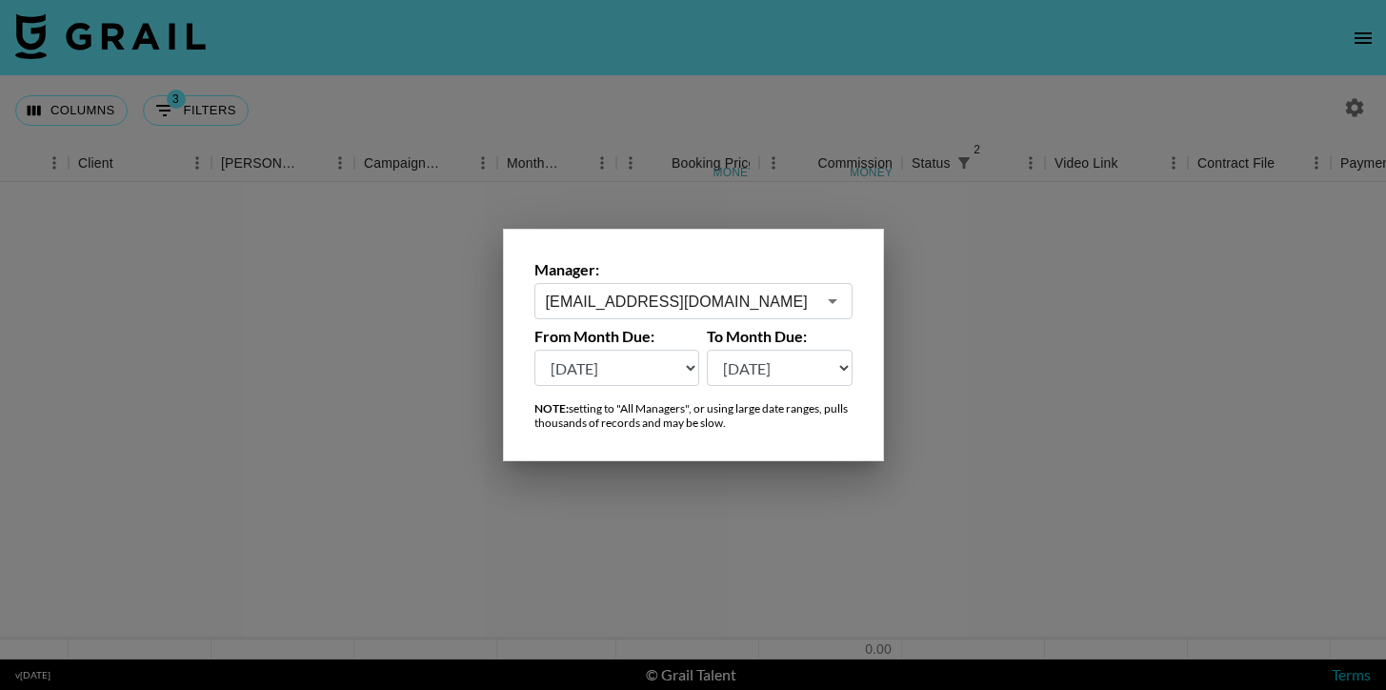
click at [754, 98] on div at bounding box center [693, 345] width 1386 height 690
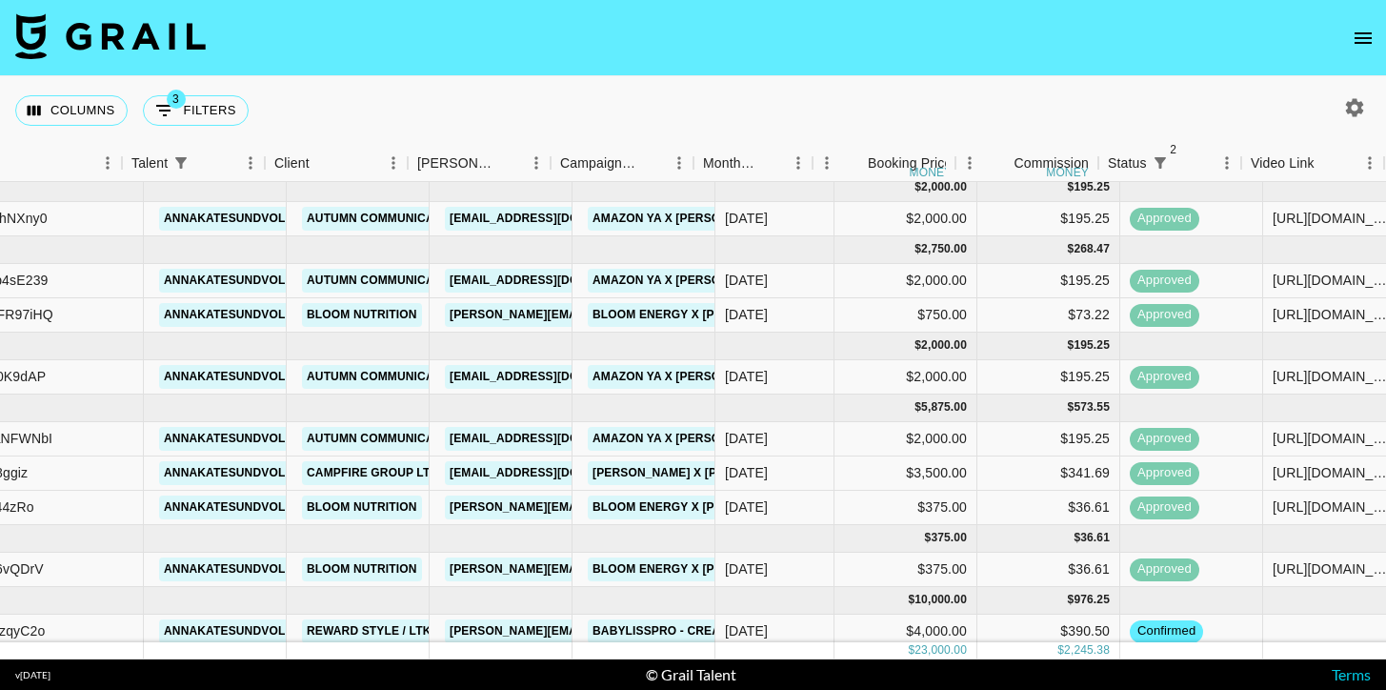
scroll to position [0, 245]
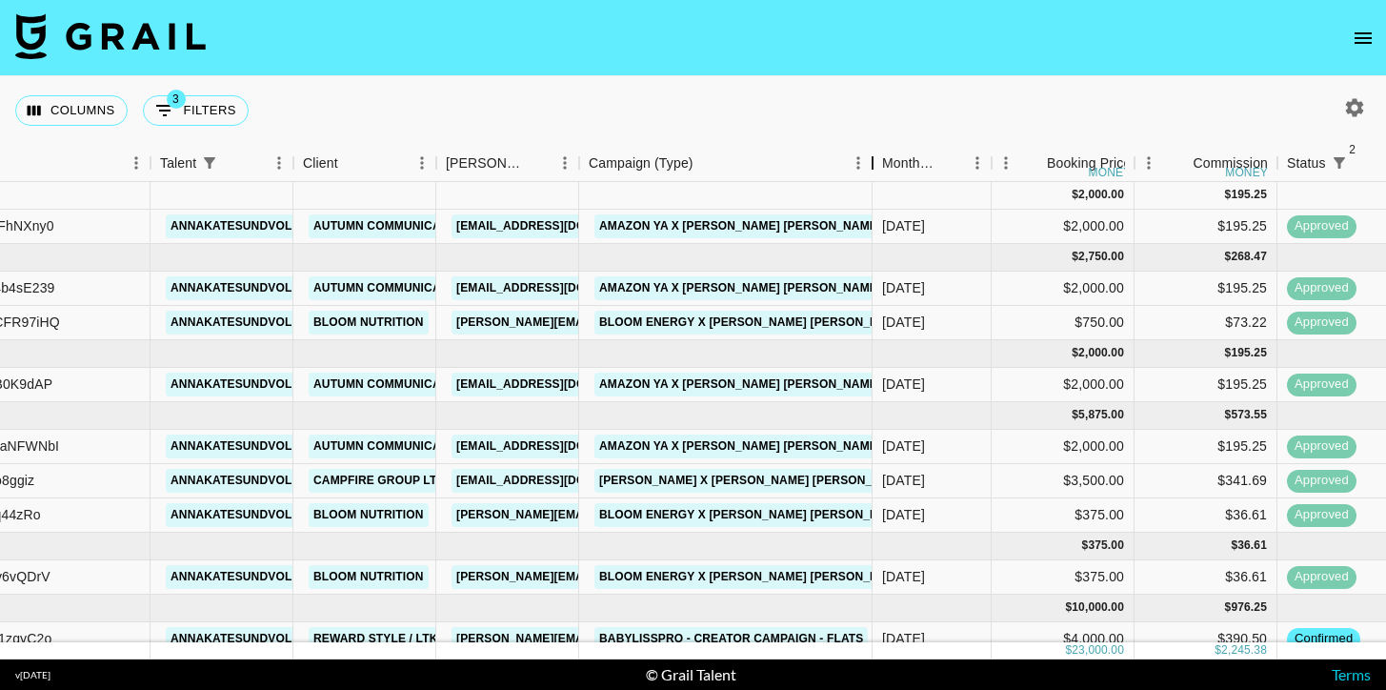
drag, startPoint x: 727, startPoint y: 173, endPoint x: 874, endPoint y: 194, distance: 148.2
click at [874, 195] on div "Month Due Airtable ID Talent Client [PERSON_NAME] Campaign (Type) Month Due Boo…" at bounding box center [693, 402] width 1386 height 515
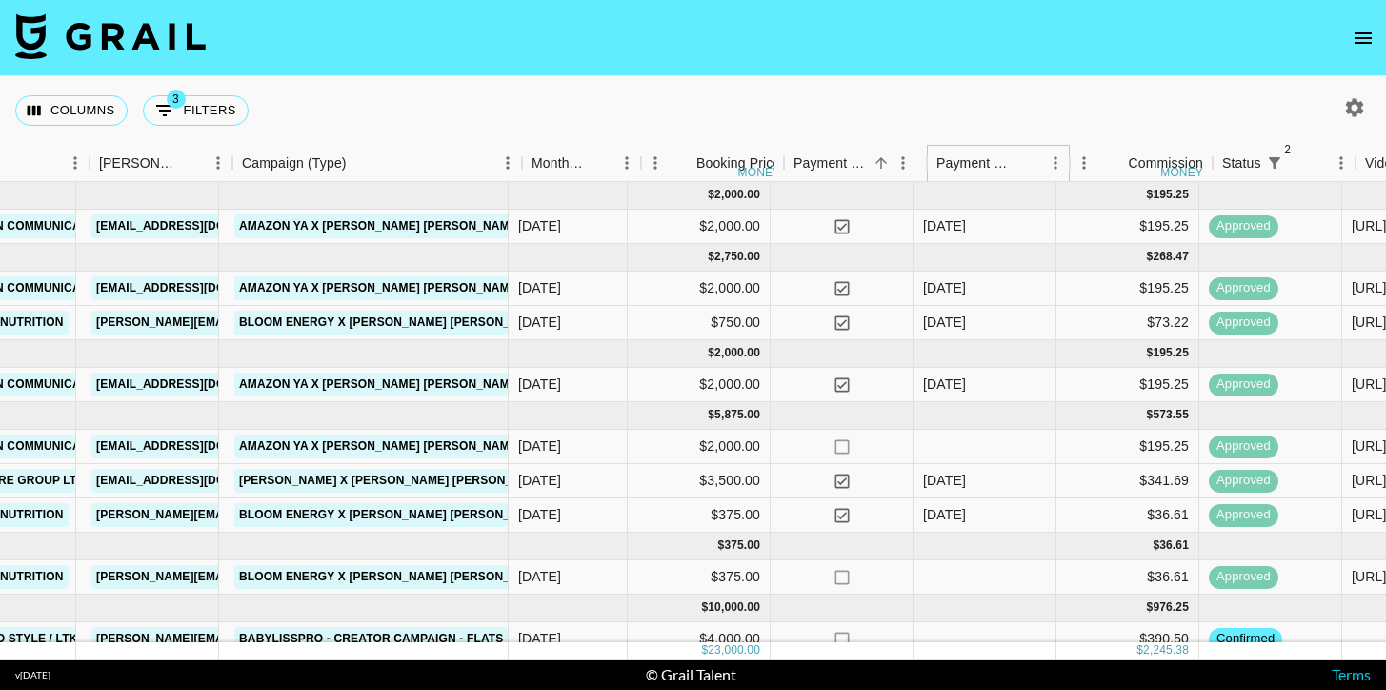
scroll to position [0, 586]
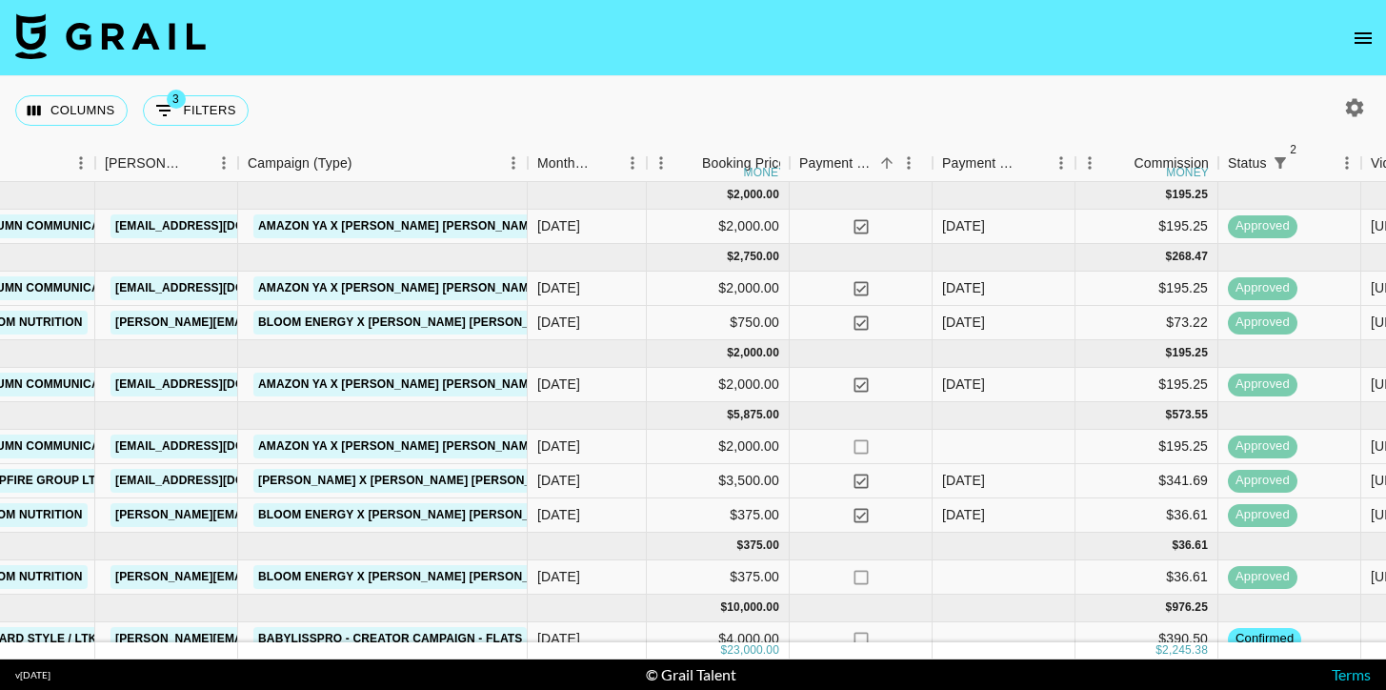
click at [925, 90] on div "Columns 3 Filters + Booking" at bounding box center [693, 110] width 1386 height 69
